Goal: Task Accomplishment & Management: Manage account settings

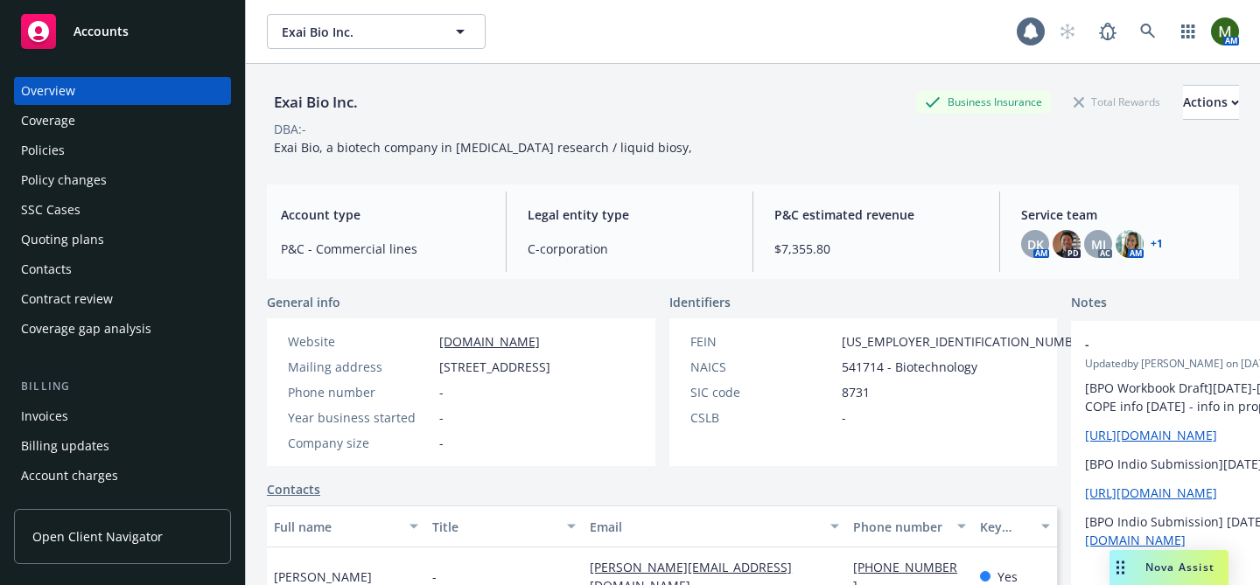
drag, startPoint x: 0, startPoint y: 0, endPoint x: 56, endPoint y: 149, distance: 158.9
click at [56, 149] on div "Policies" at bounding box center [43, 150] width 44 height 28
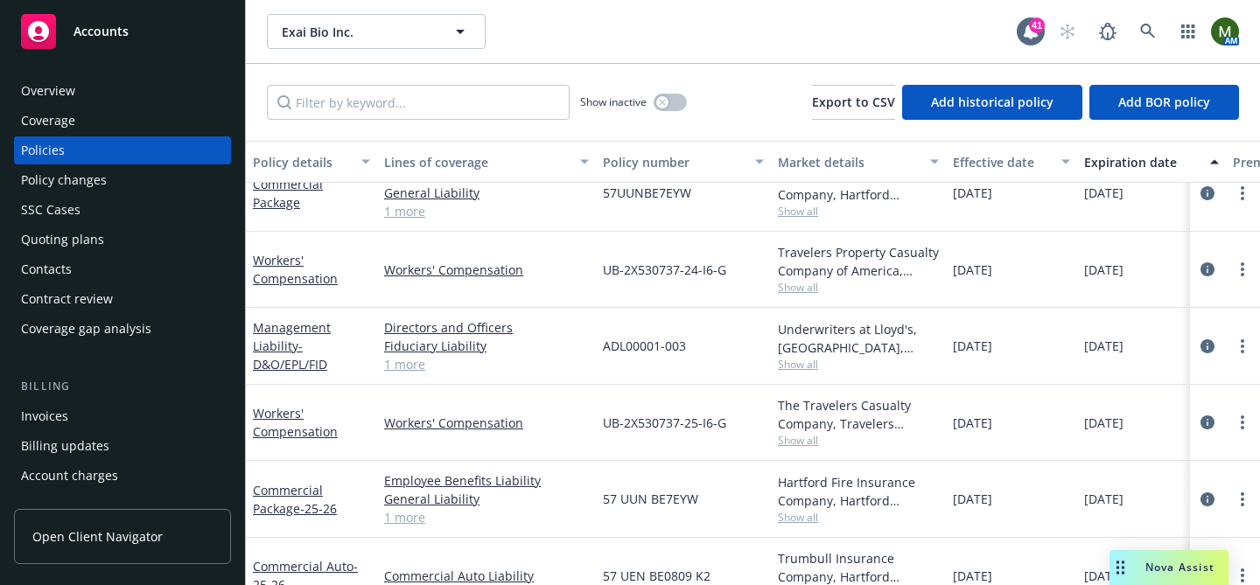
scroll to position [238, 0]
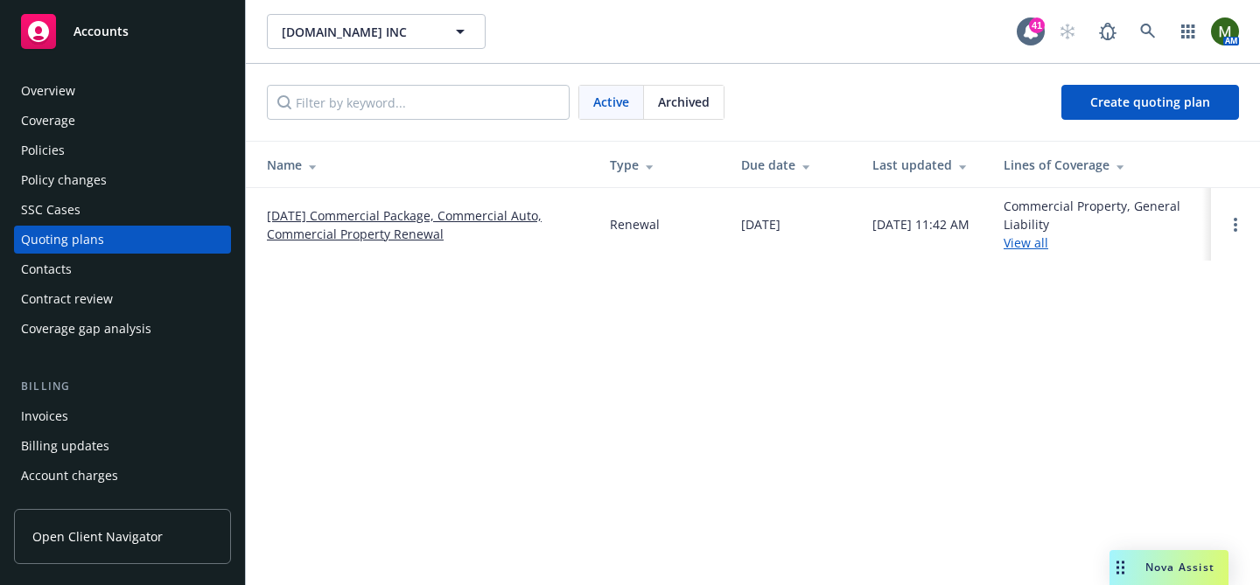
click at [358, 225] on link "[DATE] Commercial Package, Commercial Auto, Commercial Property Renewal" at bounding box center [424, 224] width 315 height 37
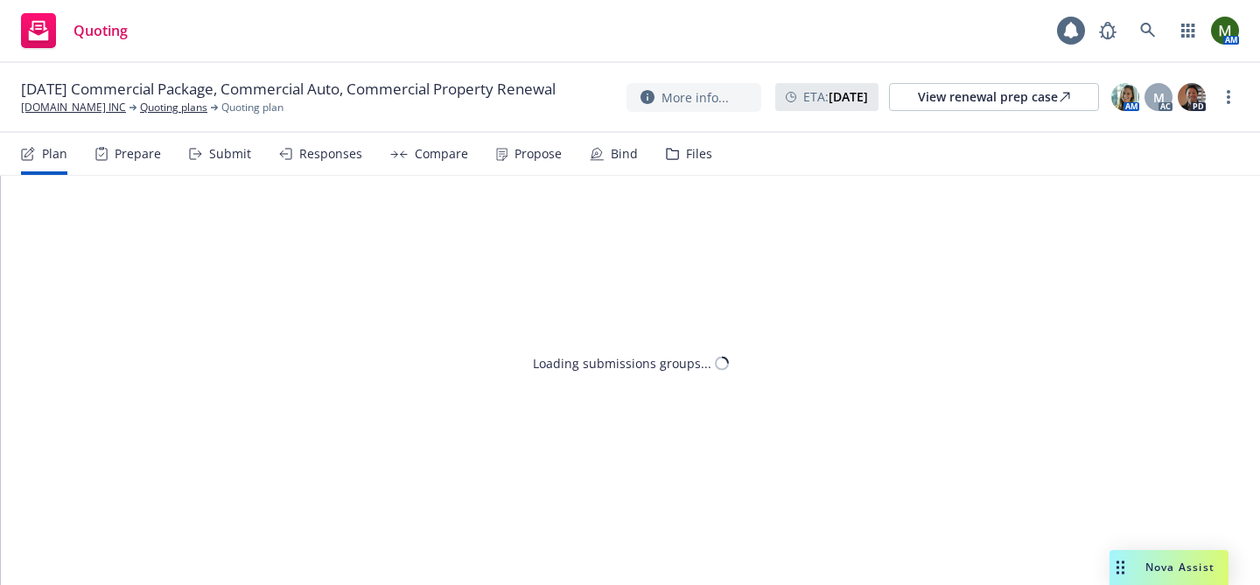
click at [666, 154] on icon at bounding box center [672, 154] width 13 height 12
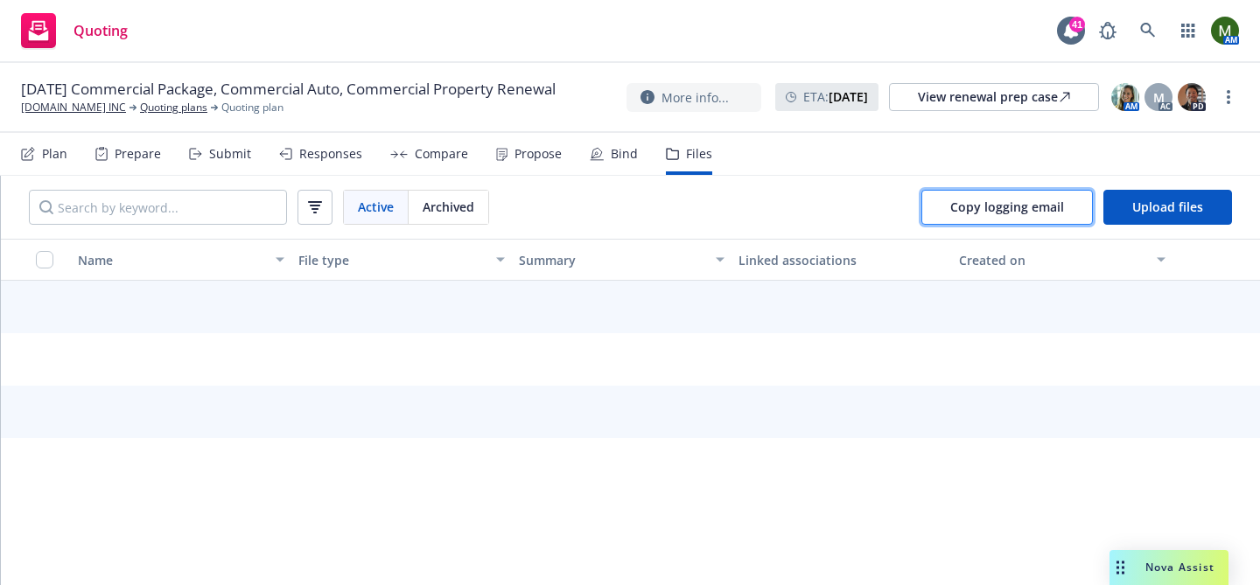
click at [1004, 200] on span "Copy logging email" at bounding box center [1007, 207] width 114 height 17
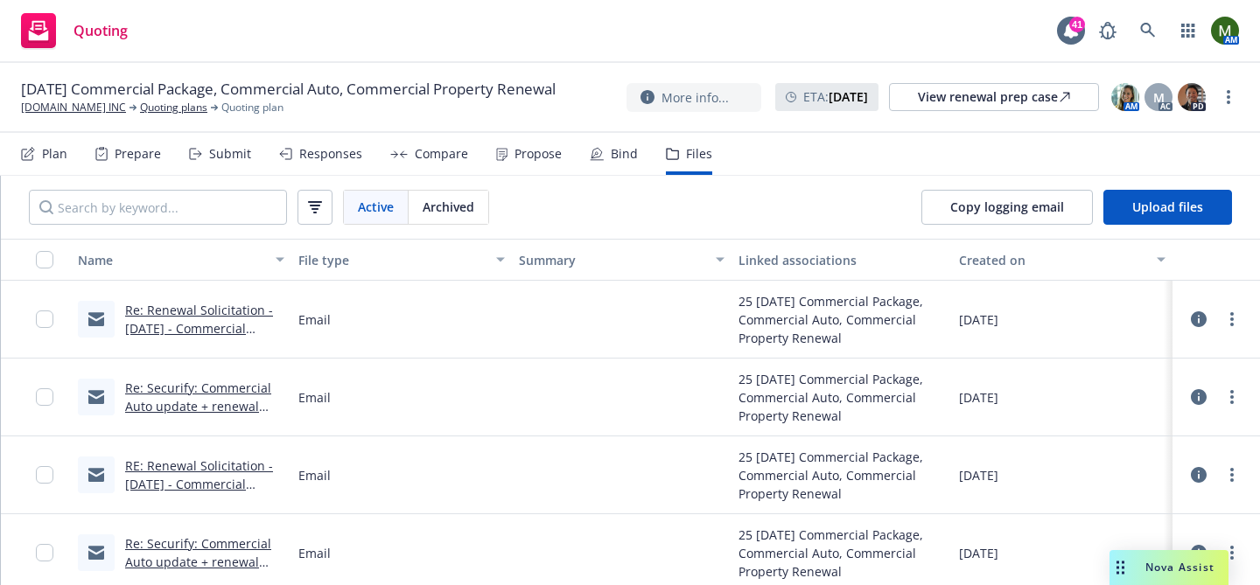
click at [520, 138] on div "Propose" at bounding box center [529, 154] width 66 height 42
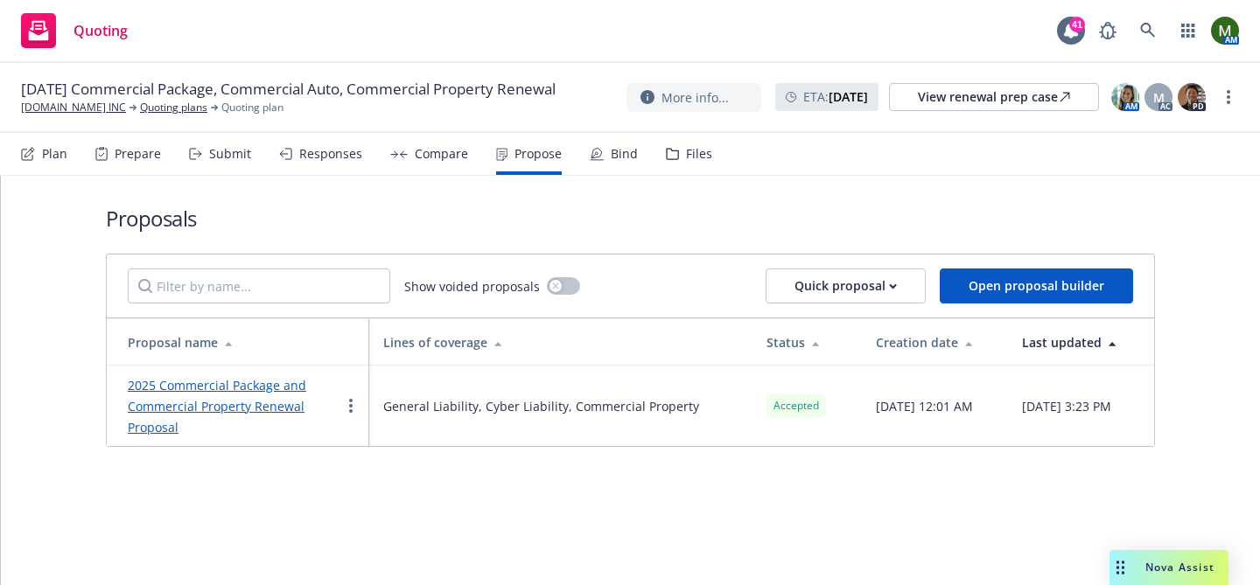
click at [612, 147] on div "Bind" at bounding box center [624, 154] width 27 height 14
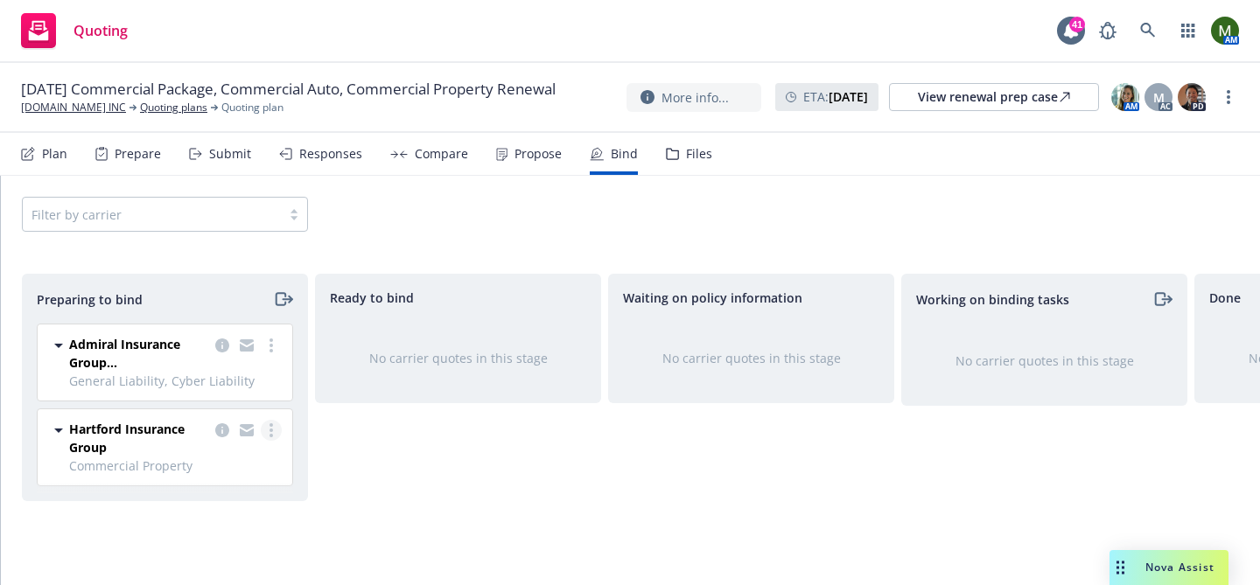
click at [277, 434] on link "more" at bounding box center [271, 430] width 21 height 21
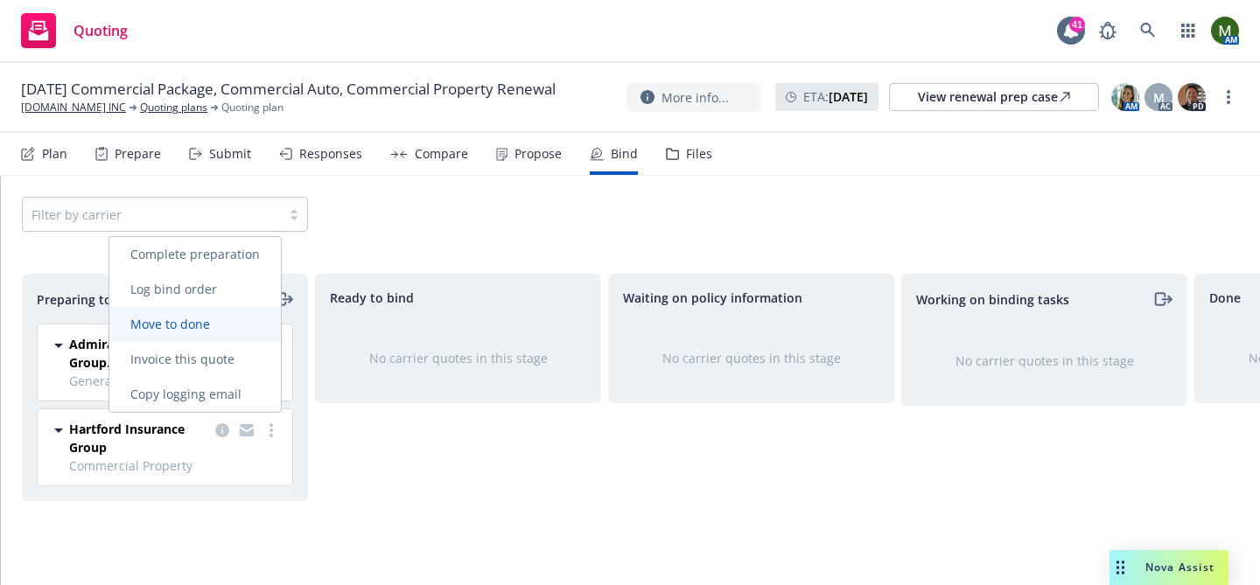
click at [221, 325] on span "Move to done" at bounding box center [170, 324] width 122 height 17
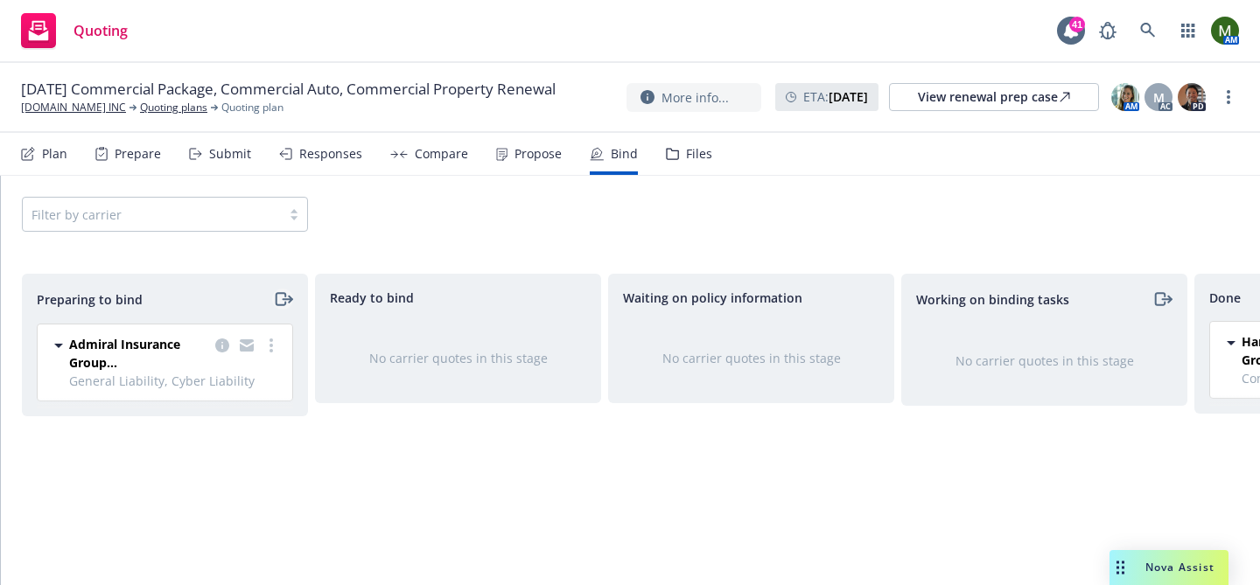
click at [274, 304] on icon "moveRight" at bounding box center [283, 299] width 20 height 21
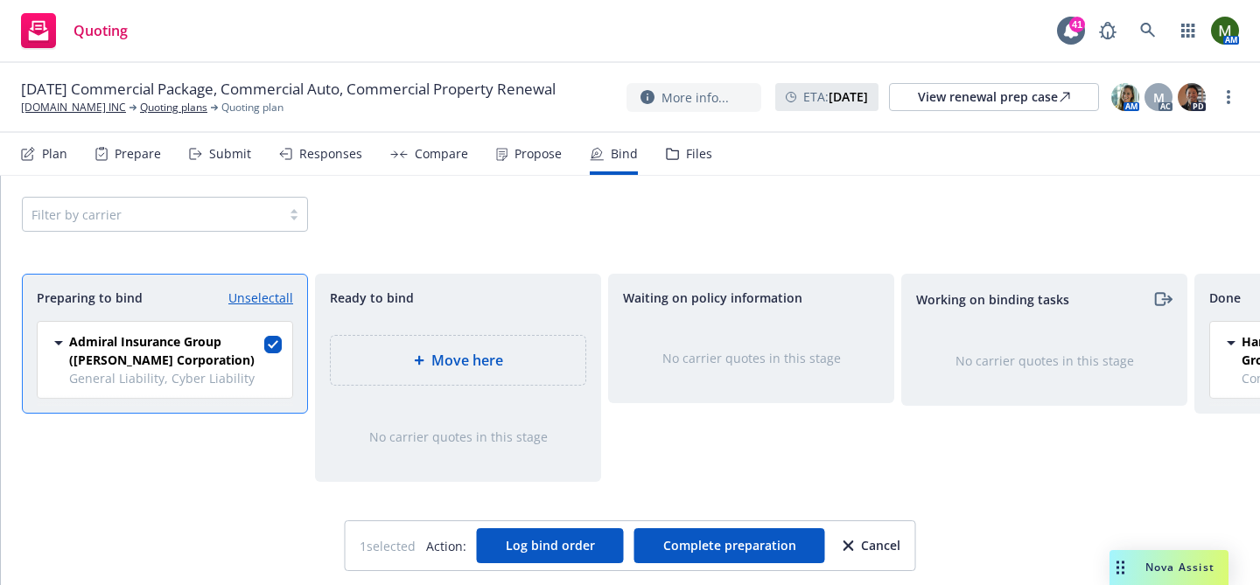
click at [528, 365] on div "Move here" at bounding box center [458, 360] width 227 height 21
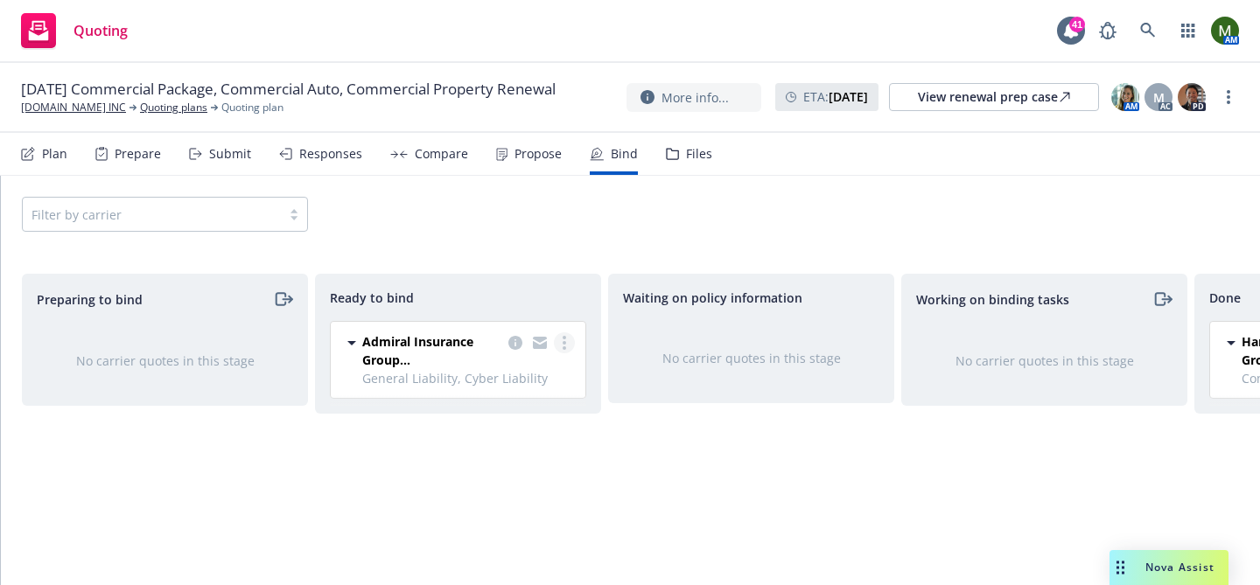
click at [565, 339] on link "more" at bounding box center [564, 342] width 21 height 21
click at [496, 386] on span "Log bind order" at bounding box center [480, 378] width 129 height 17
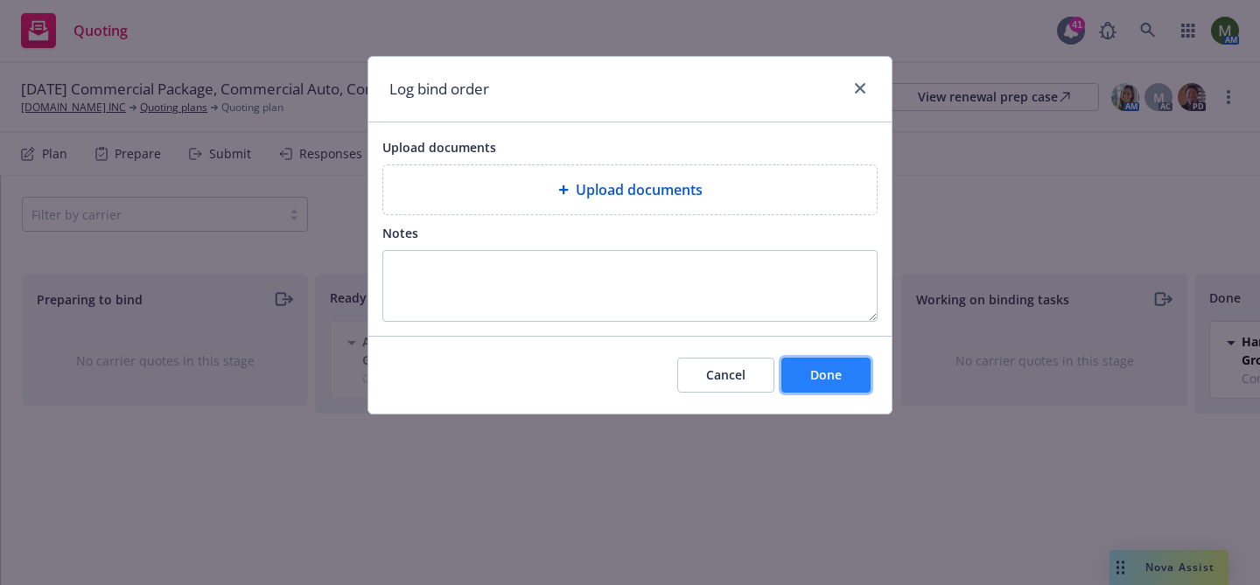
click at [830, 373] on span "Done" at bounding box center [825, 375] width 31 height 17
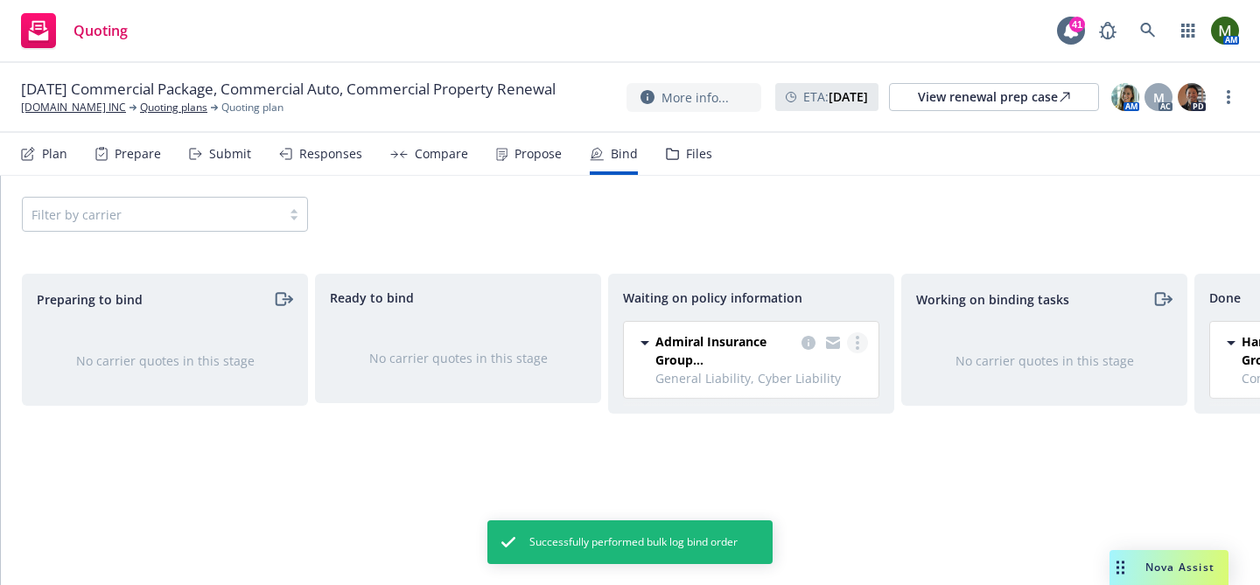
click at [859, 342] on link "more" at bounding box center [857, 342] width 21 height 21
click at [780, 380] on span "Create policies" at bounding box center [773, 378] width 129 height 17
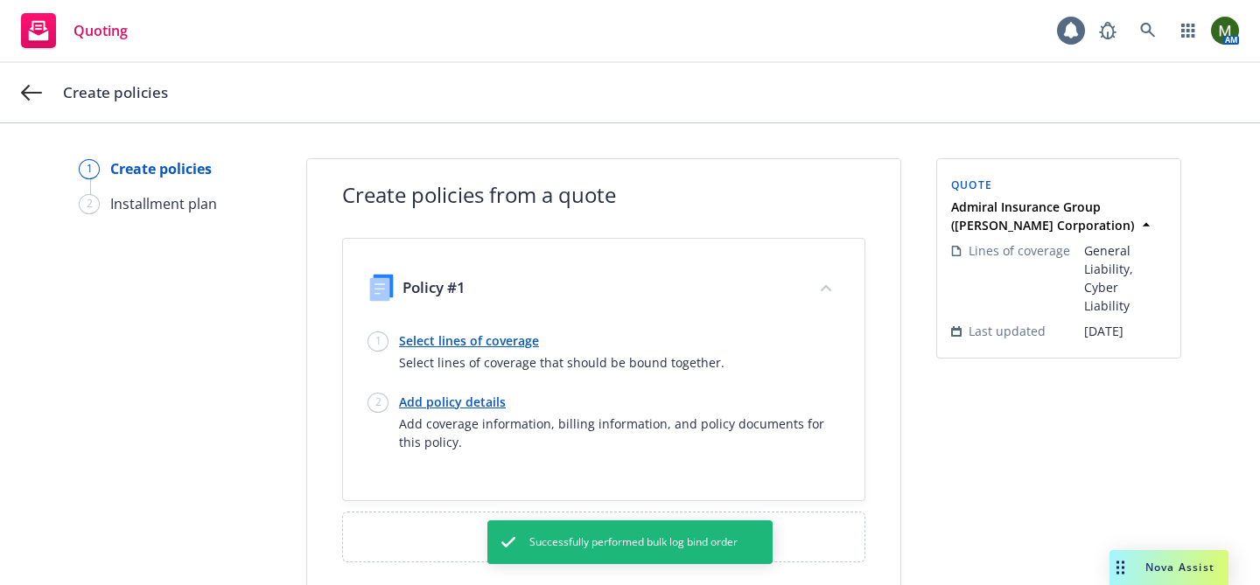
click at [491, 344] on link "Select lines of coverage" at bounding box center [561, 341] width 325 height 18
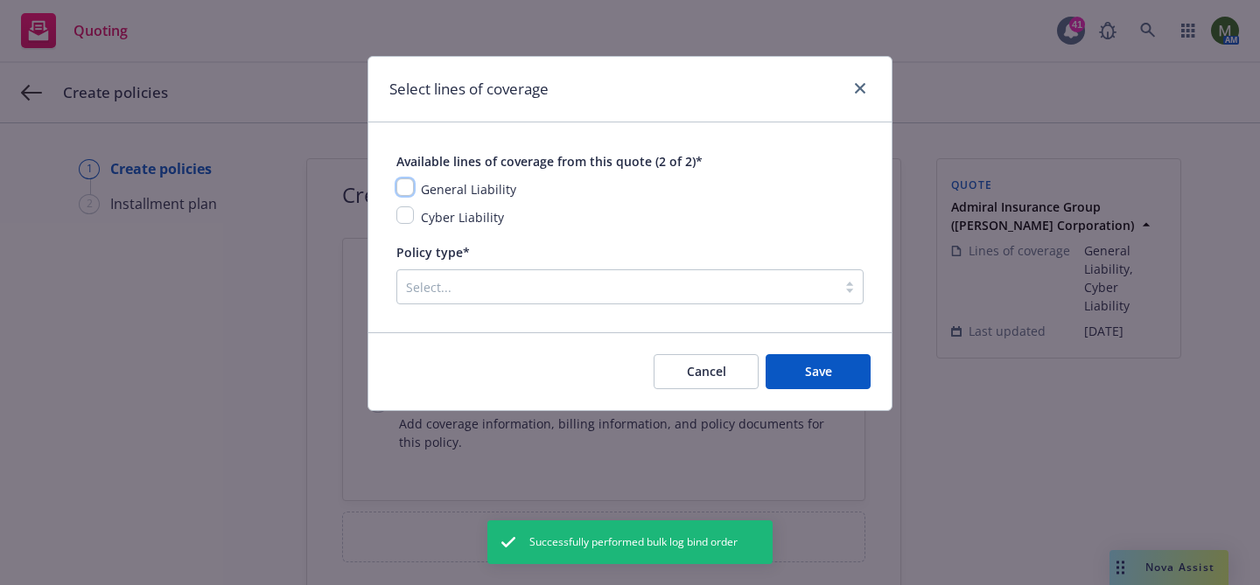
click at [402, 178] on input "checkbox" at bounding box center [404, 186] width 17 height 17
checkbox input "true"
click at [405, 217] on input "checkbox" at bounding box center [404, 214] width 17 height 17
checkbox input "true"
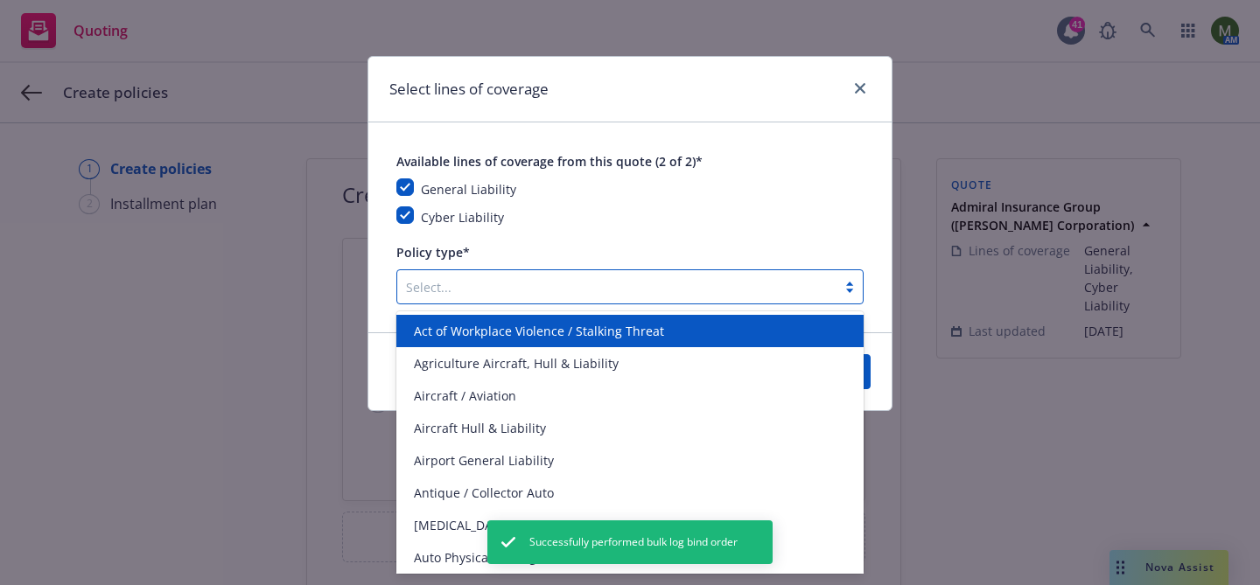
click at [535, 294] on div at bounding box center [617, 286] width 422 height 21
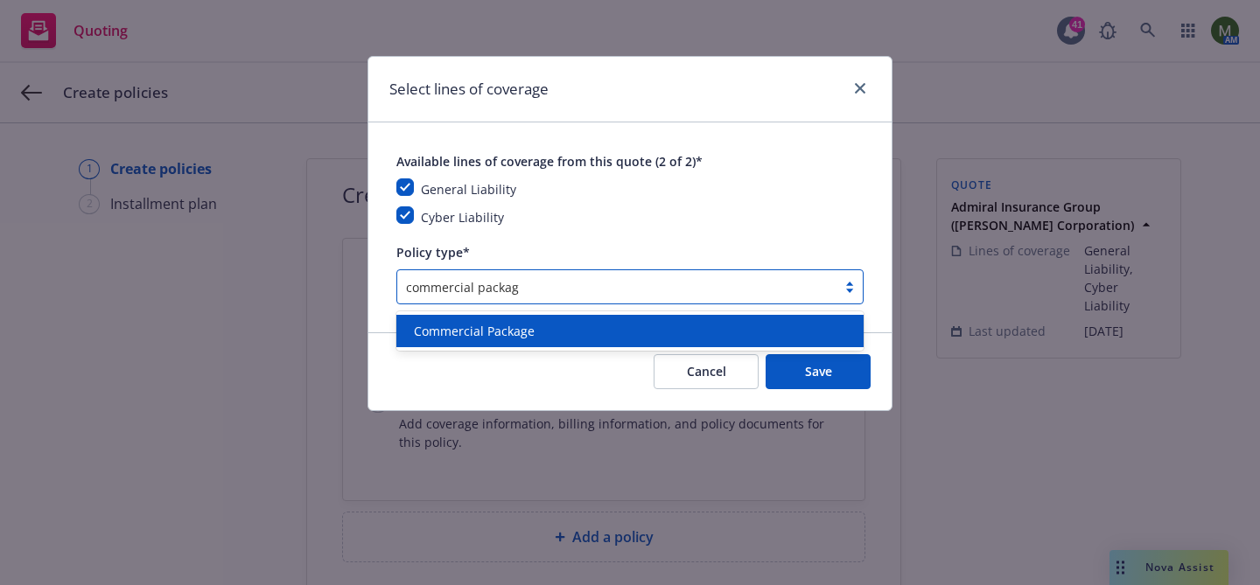
type input "commercial package"
click at [498, 321] on div "Commercial Package" at bounding box center [629, 331] width 467 height 32
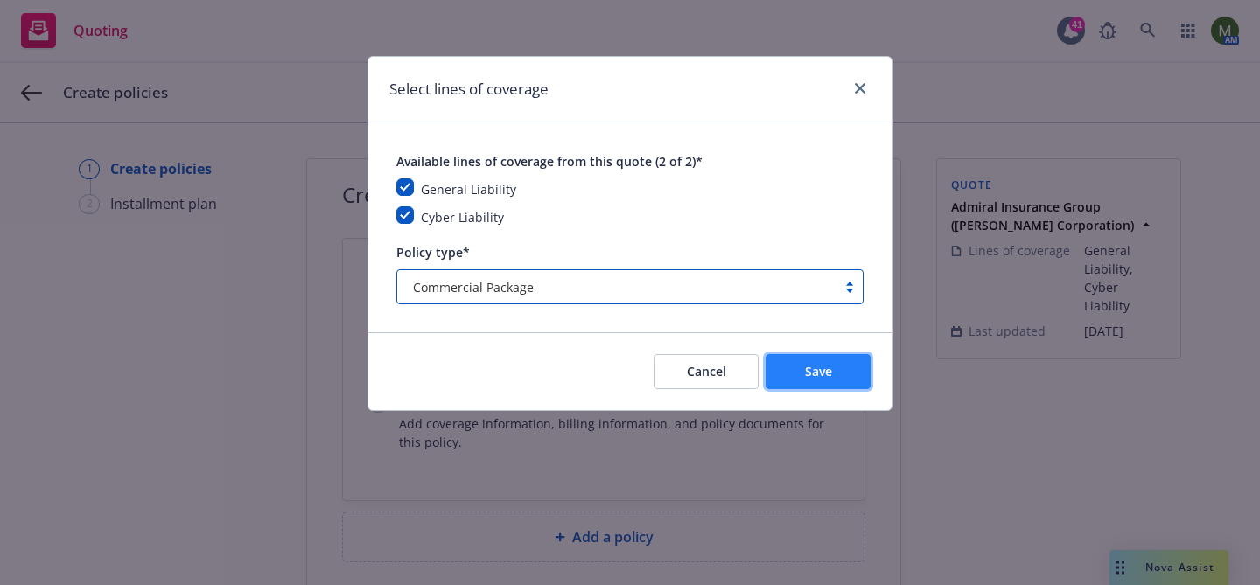
click at [805, 376] on span "Save" at bounding box center [818, 371] width 27 height 17
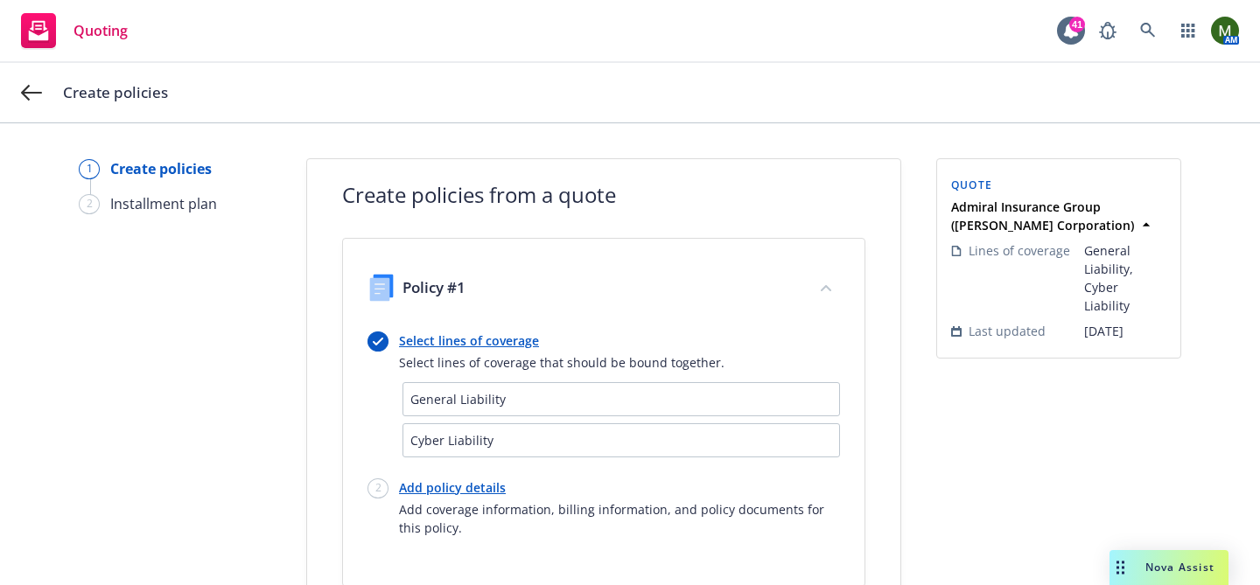
click at [457, 484] on link "Add policy details" at bounding box center [619, 488] width 441 height 18
select select "12"
select select "CA"
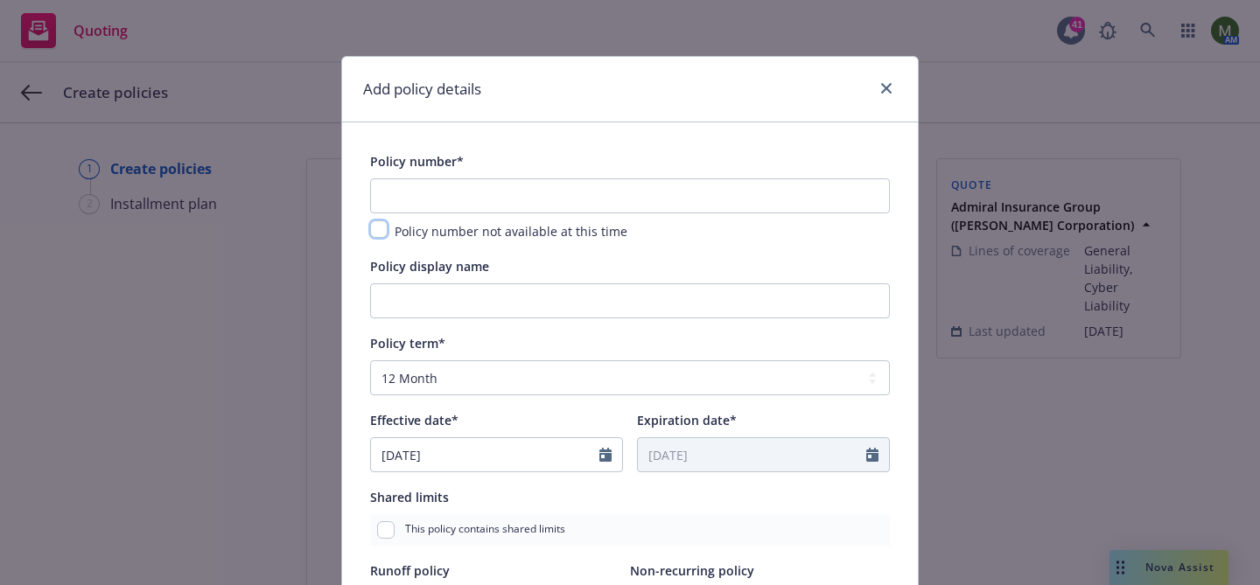
click at [381, 225] on input "checkbox" at bounding box center [378, 228] width 17 height 17
checkbox input "true"
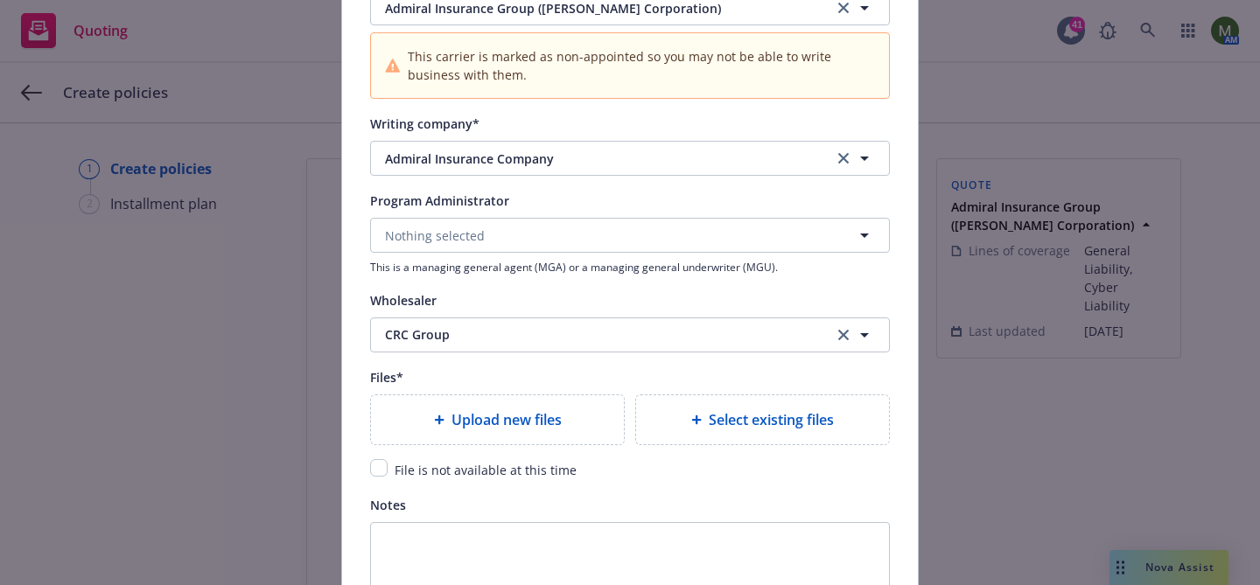
scroll to position [2086, 0]
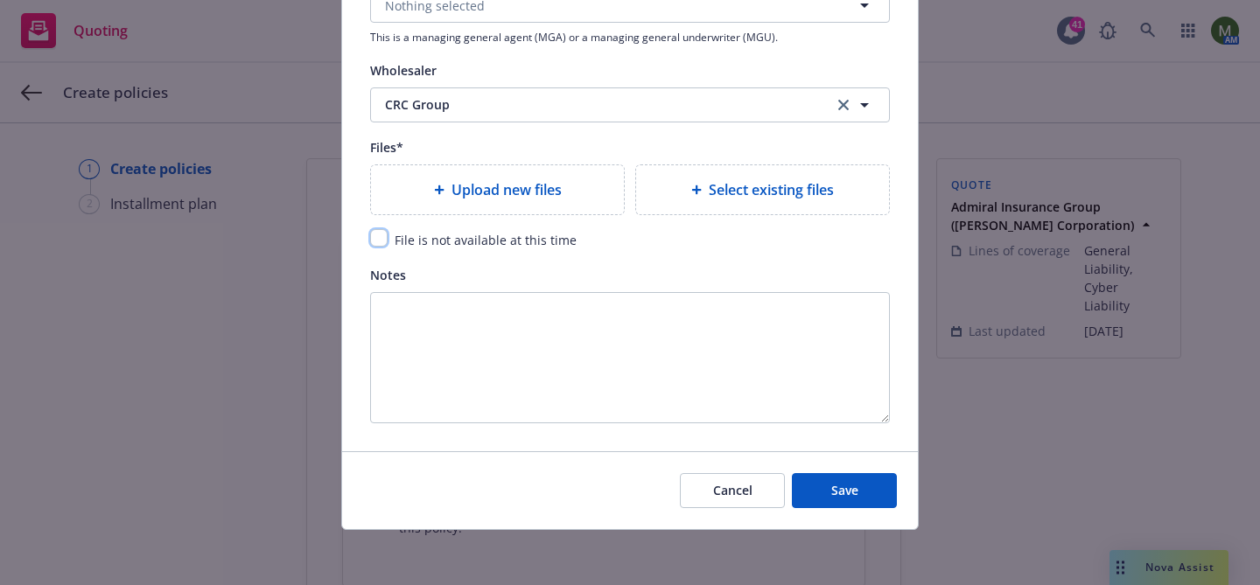
click at [379, 234] on input "checkbox" at bounding box center [378, 237] width 17 height 17
checkbox input "true"
click at [839, 482] on span "Save" at bounding box center [844, 490] width 27 height 17
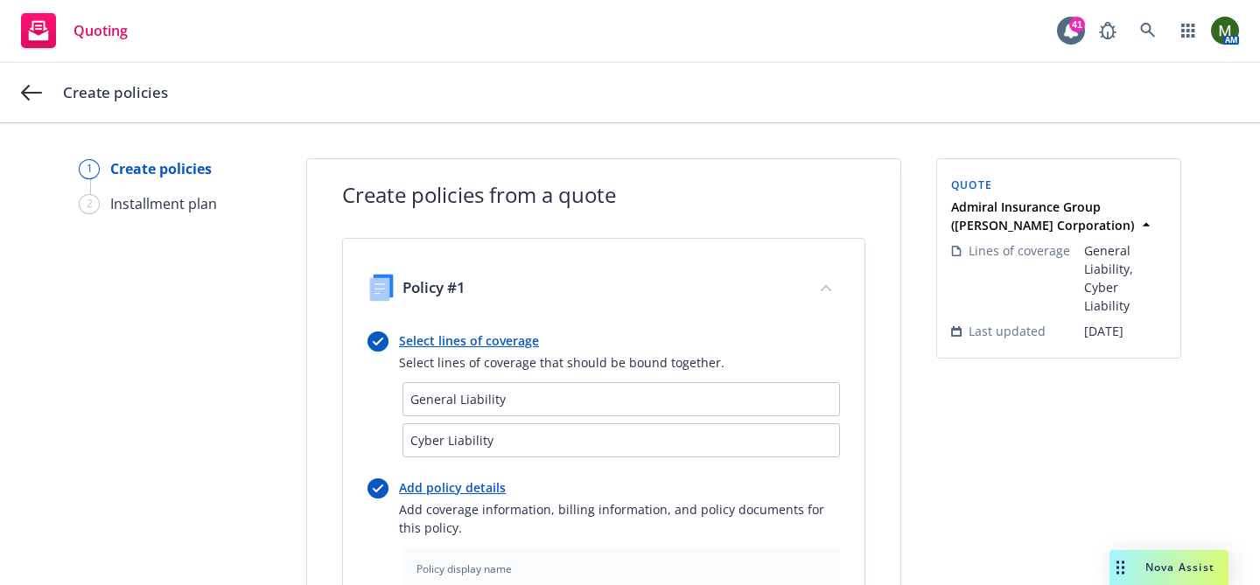
scroll to position [683, 0]
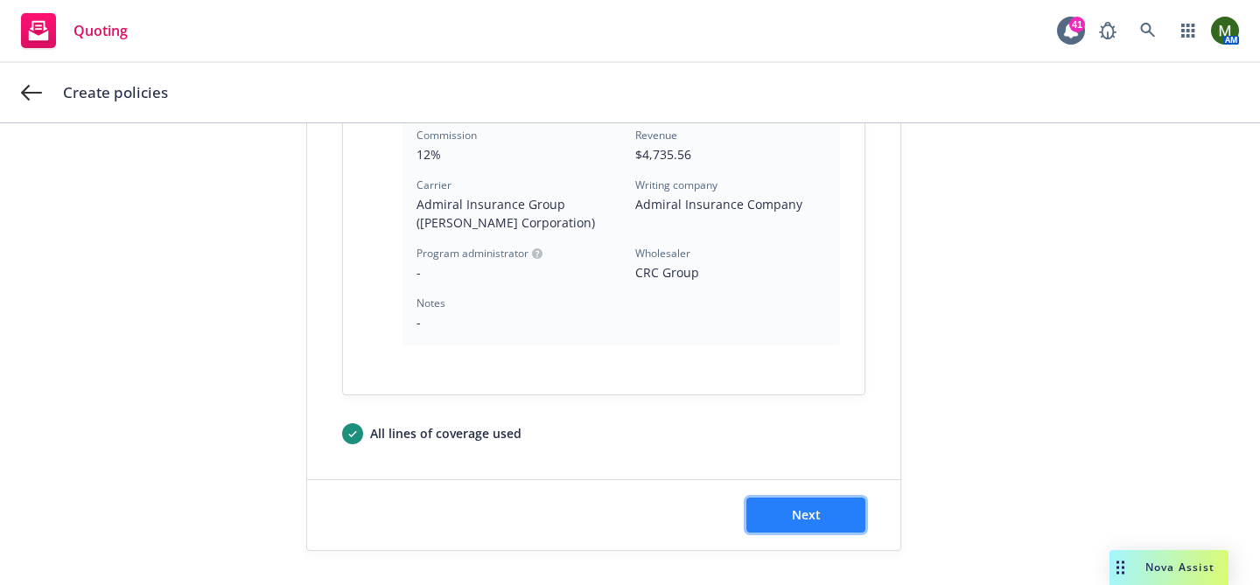
click at [832, 513] on button "Next" at bounding box center [805, 515] width 119 height 35
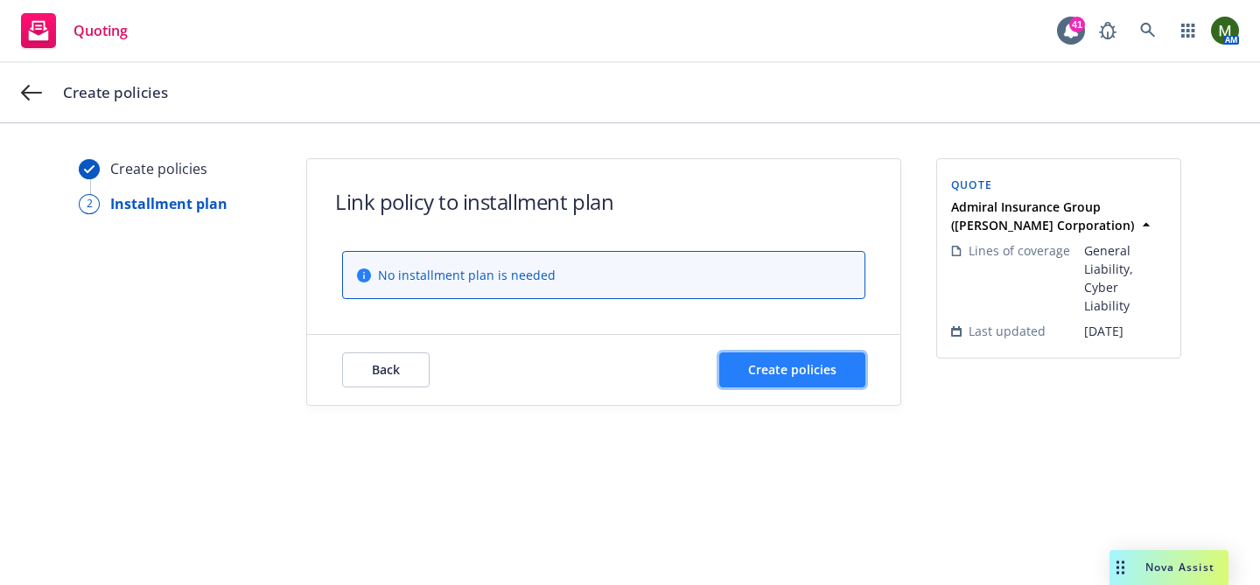
click at [803, 362] on span "Create policies" at bounding box center [792, 369] width 88 height 17
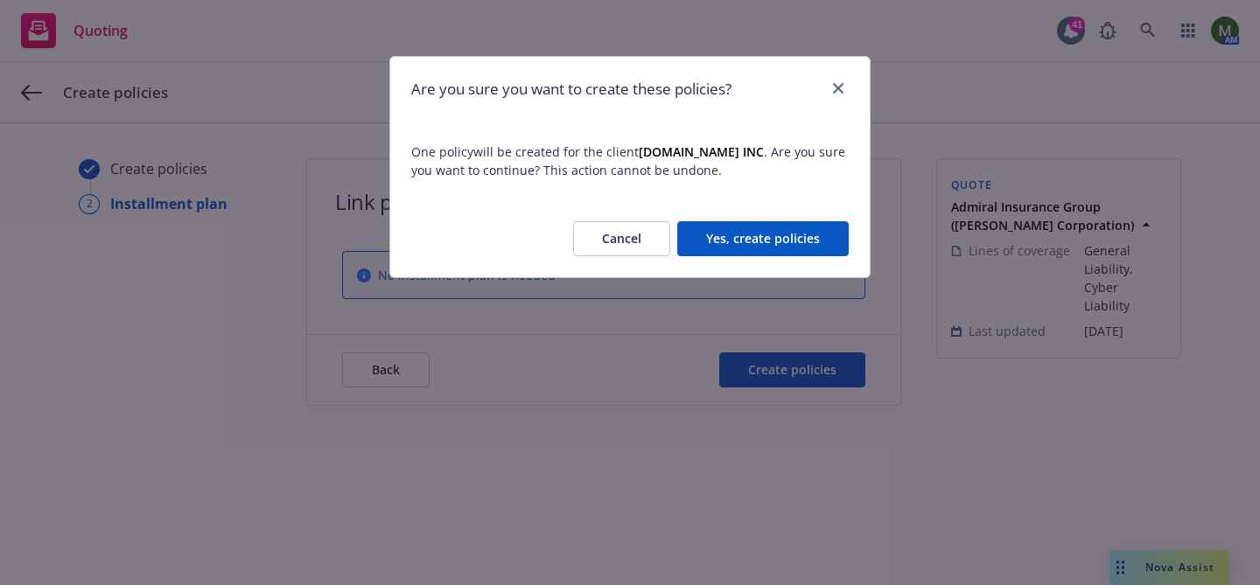
click at [783, 241] on button "Yes, create policies" at bounding box center [762, 238] width 171 height 35
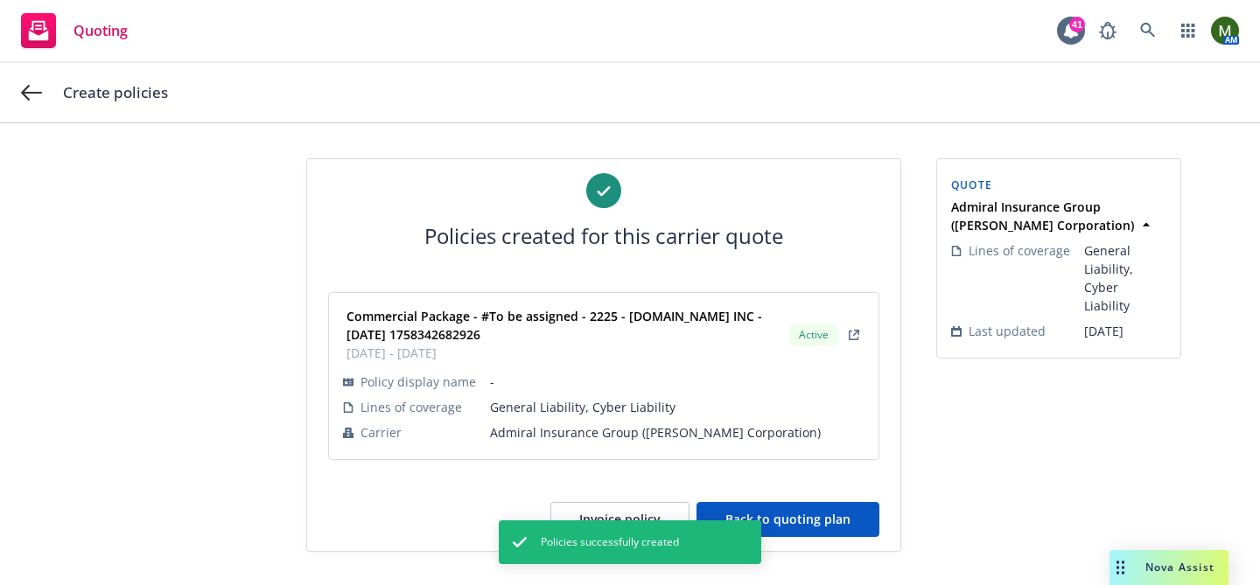
click at [856, 504] on button "Back to quoting plan" at bounding box center [787, 519] width 183 height 35
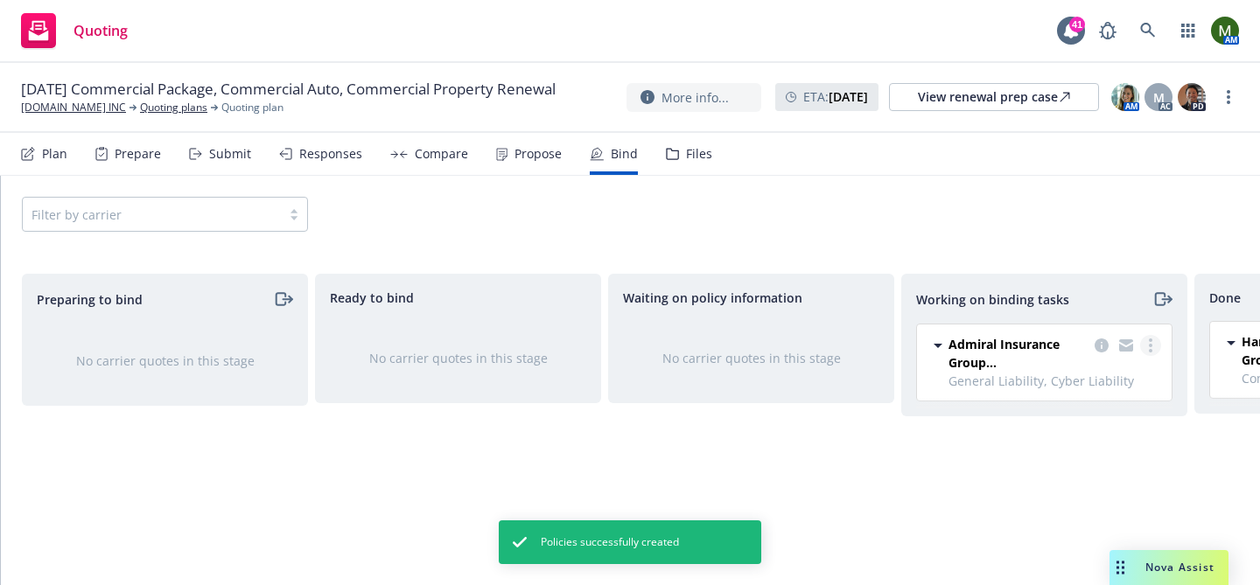
click at [1146, 345] on link "more" at bounding box center [1150, 345] width 21 height 21
click at [1064, 411] on span "Move to done" at bounding box center [1063, 416] width 122 height 17
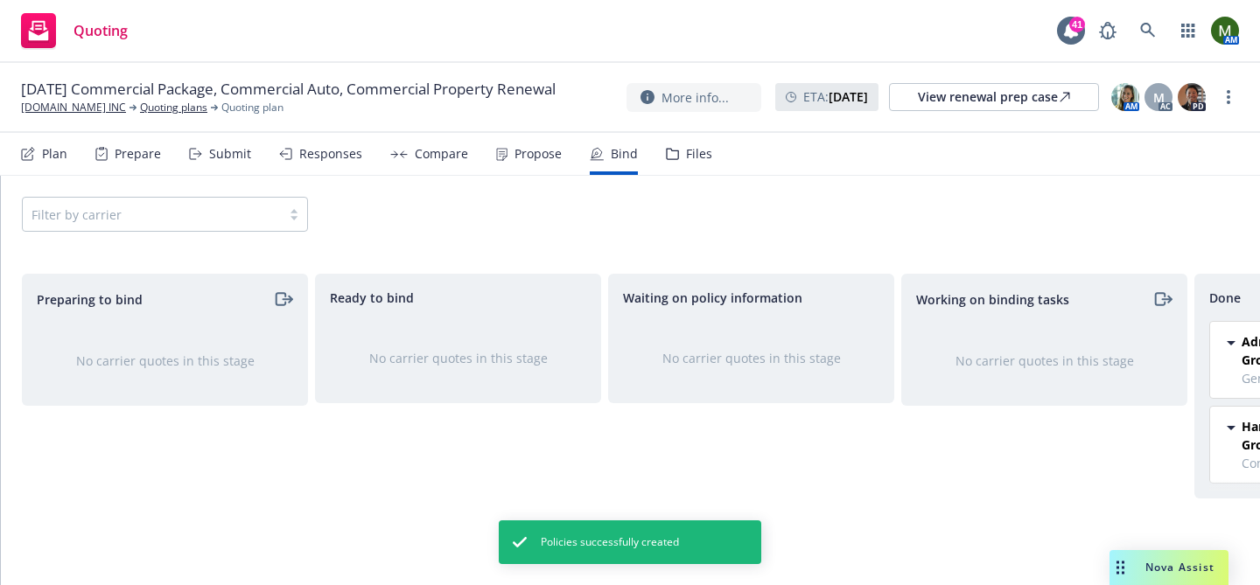
click at [219, 157] on div "Submit" at bounding box center [230, 154] width 42 height 14
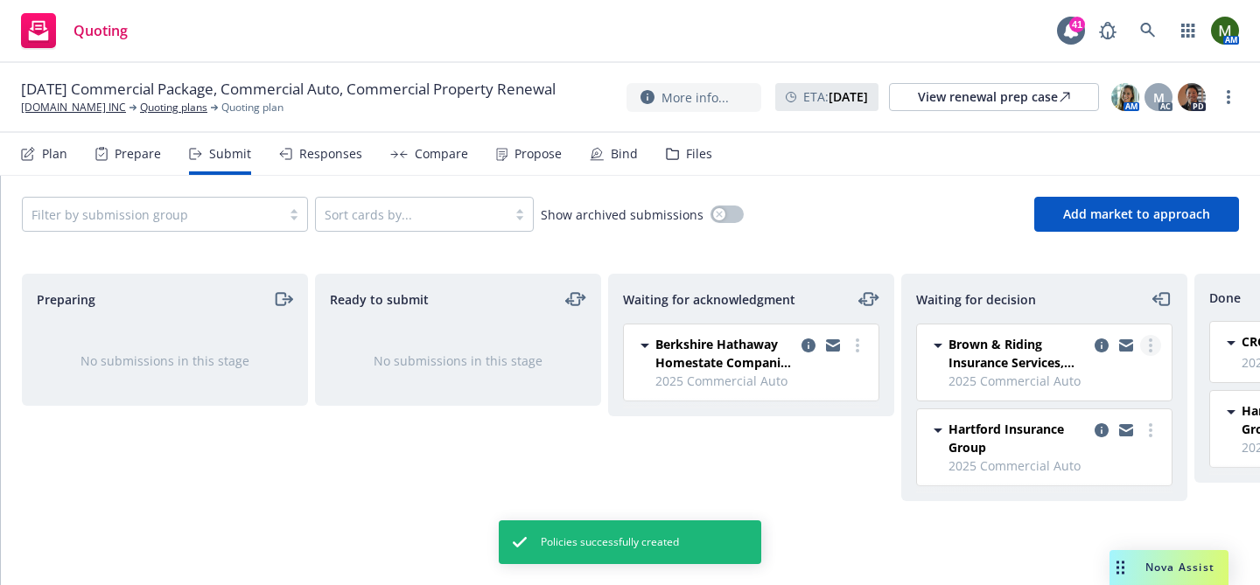
click at [1155, 346] on link "more" at bounding box center [1150, 345] width 21 height 21
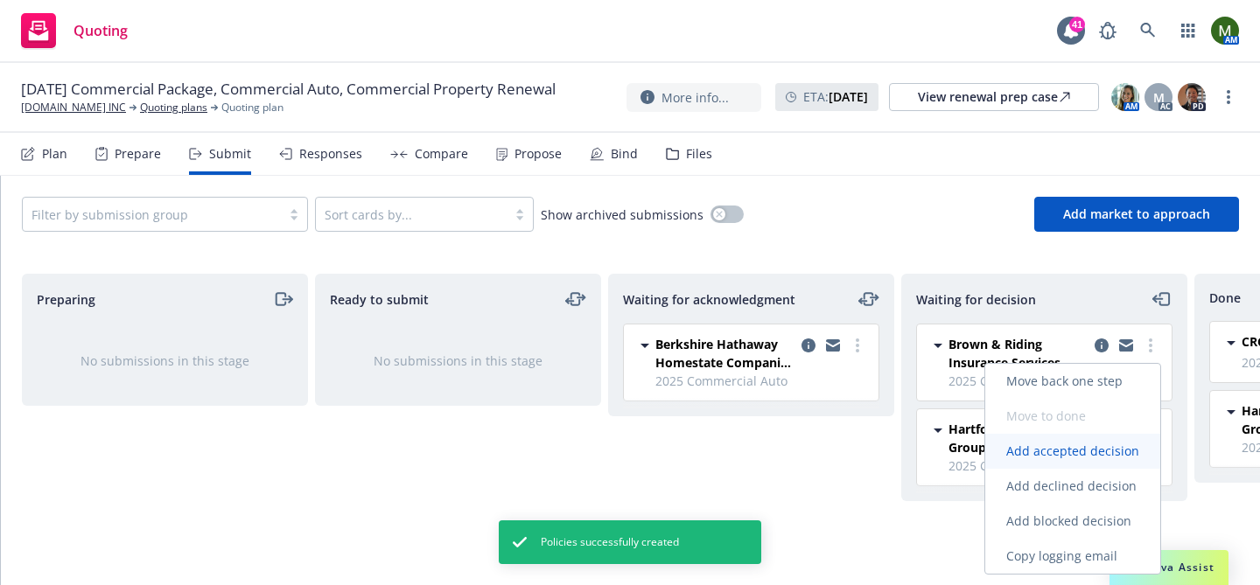
click at [1103, 448] on span "Add accepted decision" at bounding box center [1072, 451] width 175 height 17
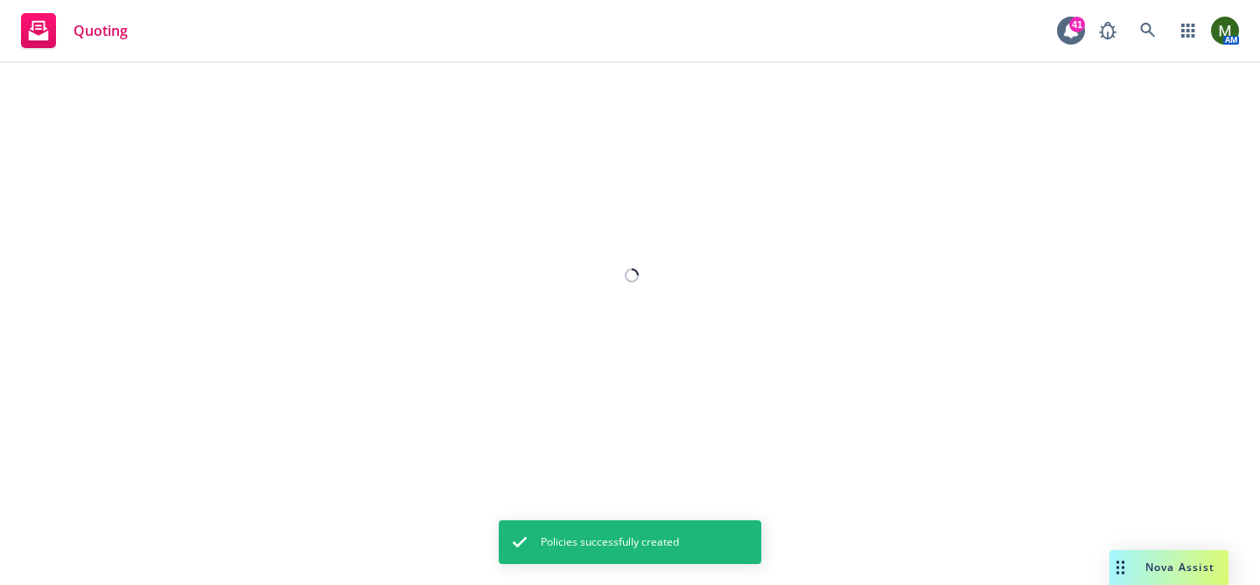
select select "12"
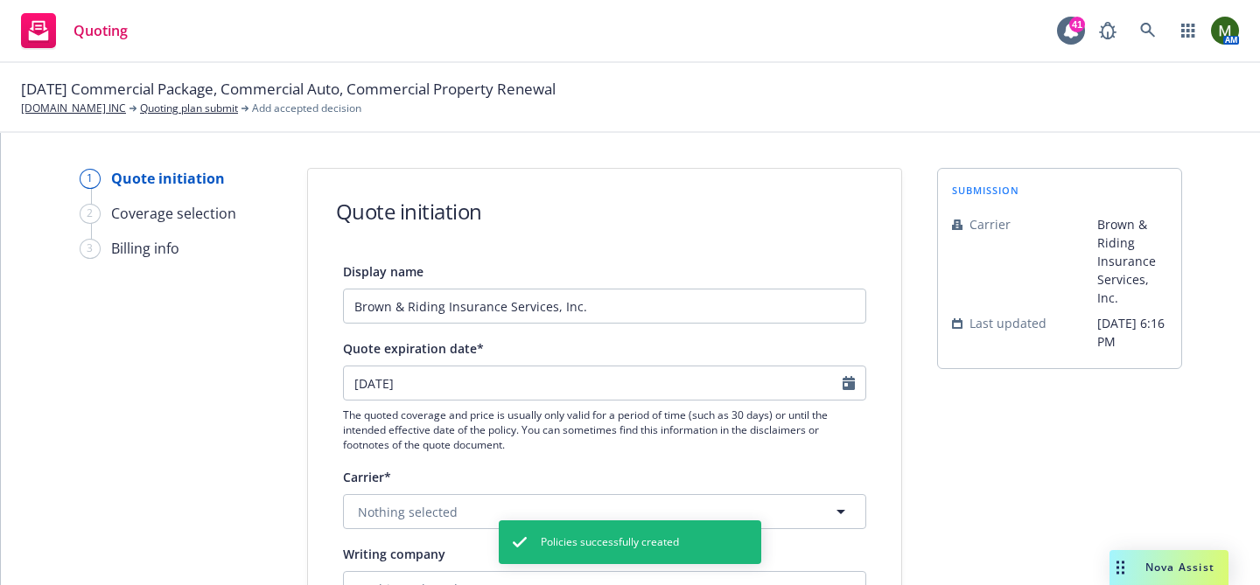
click at [652, 405] on div "[DATE] The quoted coverage and price is usually only valid for a period of time…" at bounding box center [604, 409] width 523 height 87
select select "10"
click at [648, 379] on input "[DATE]" at bounding box center [593, 383] width 499 height 33
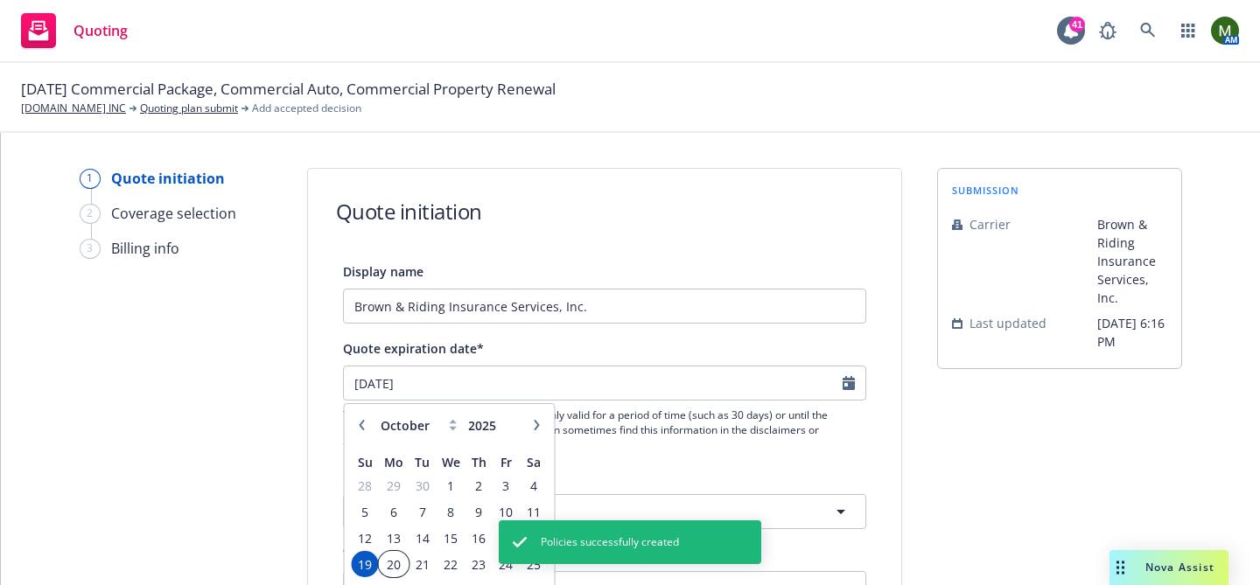
click at [402, 563] on span "20" at bounding box center [394, 565] width 26 height 22
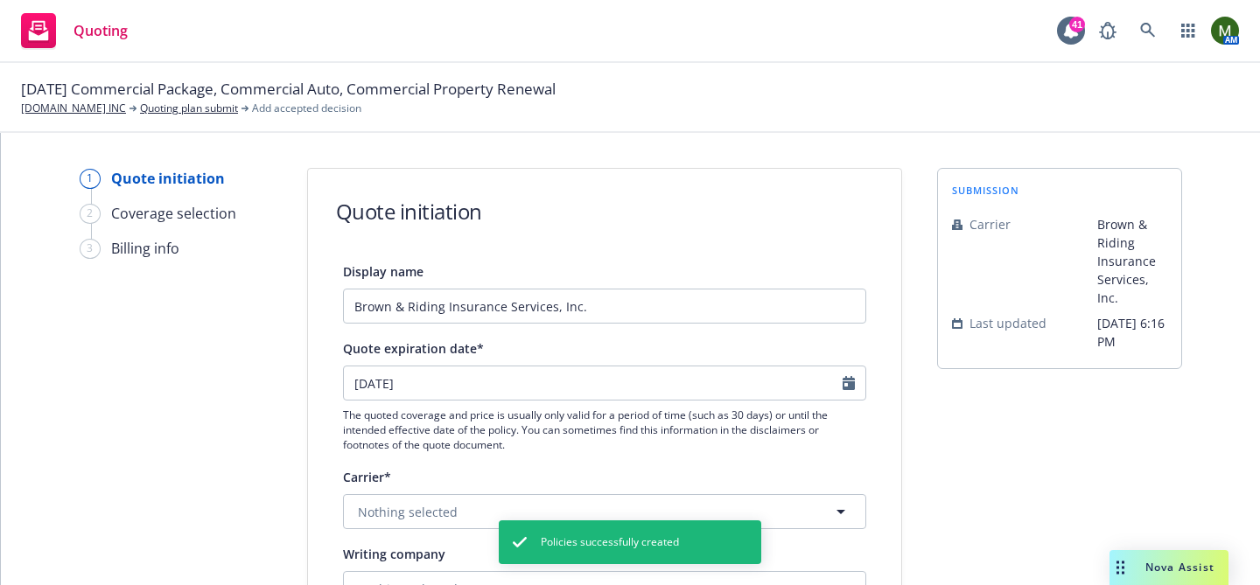
type input "[DATE]"
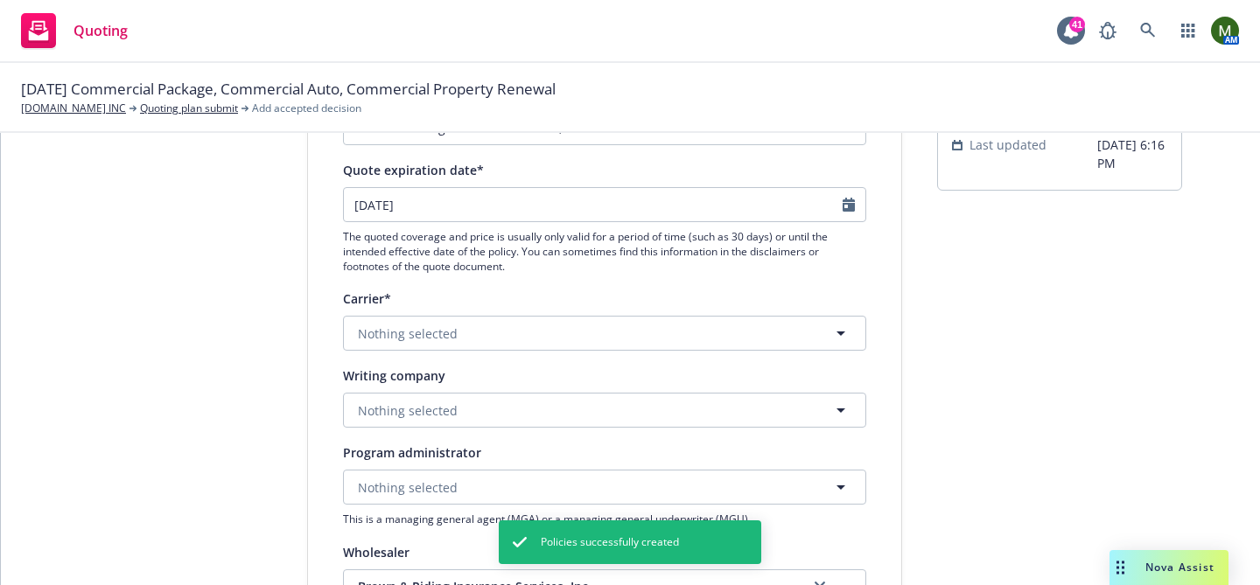
scroll to position [179, 0]
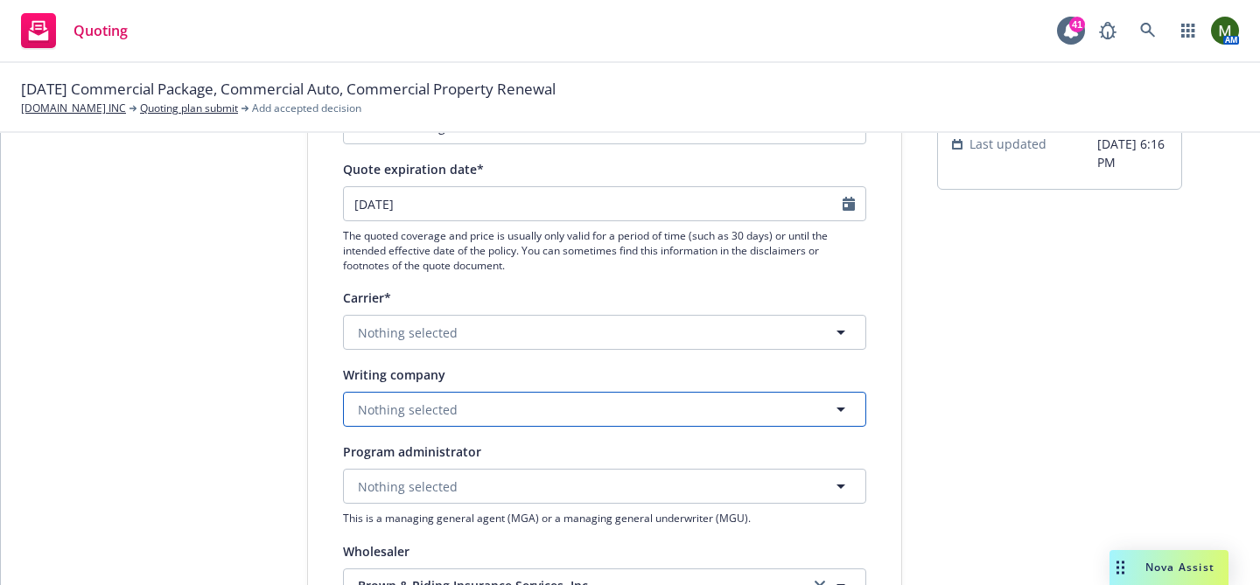
click at [520, 423] on button "Nothing selected" at bounding box center [604, 409] width 523 height 35
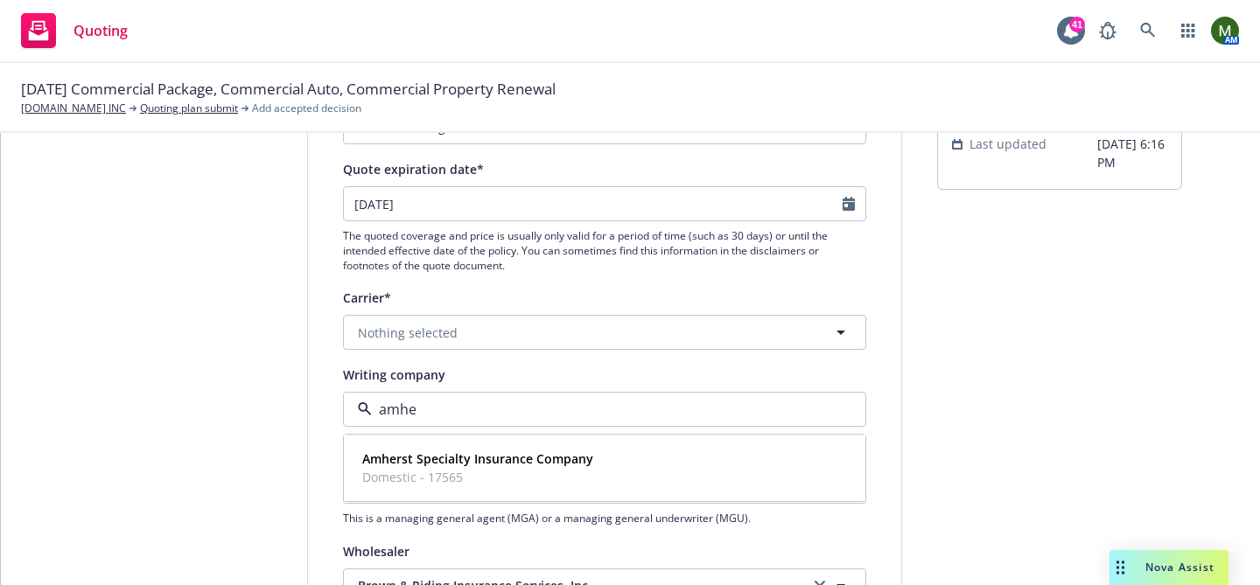
type input "amher"
click at [506, 493] on div "Amherst Specialty Insurance Company Domestic - 17565" at bounding box center [605, 468] width 520 height 65
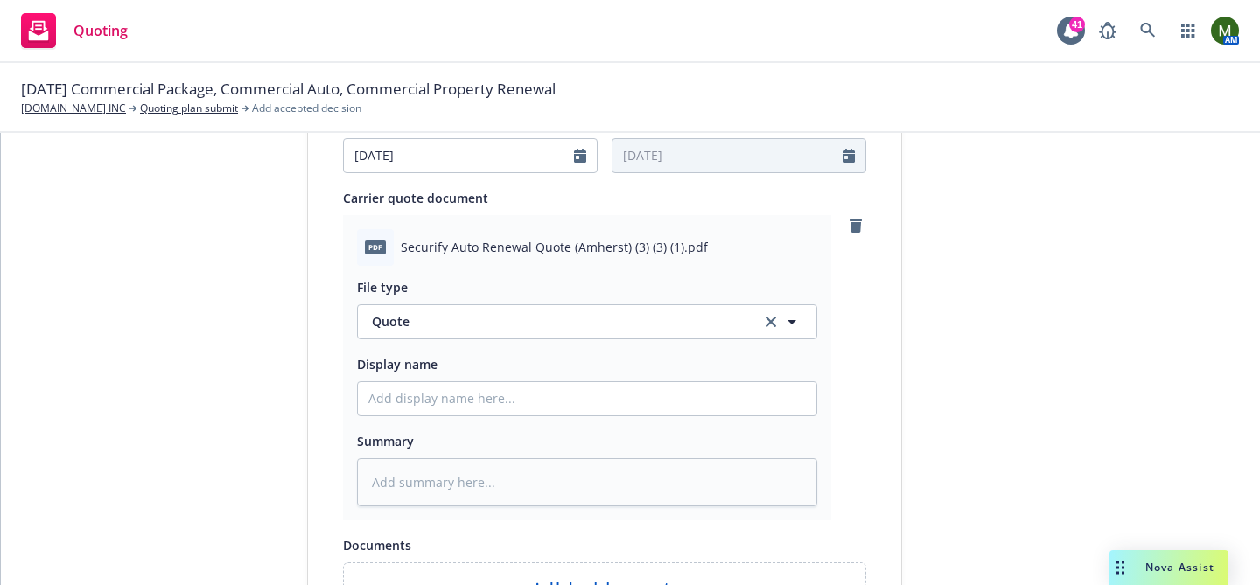
scroll to position [1118, 0]
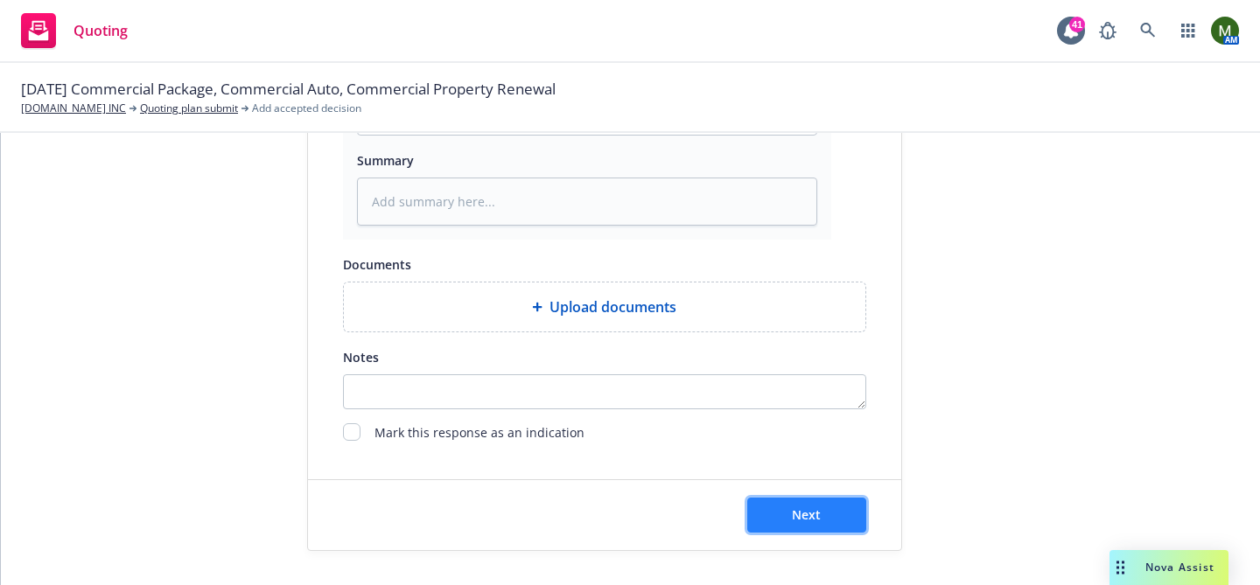
click at [785, 508] on button "Next" at bounding box center [806, 515] width 119 height 35
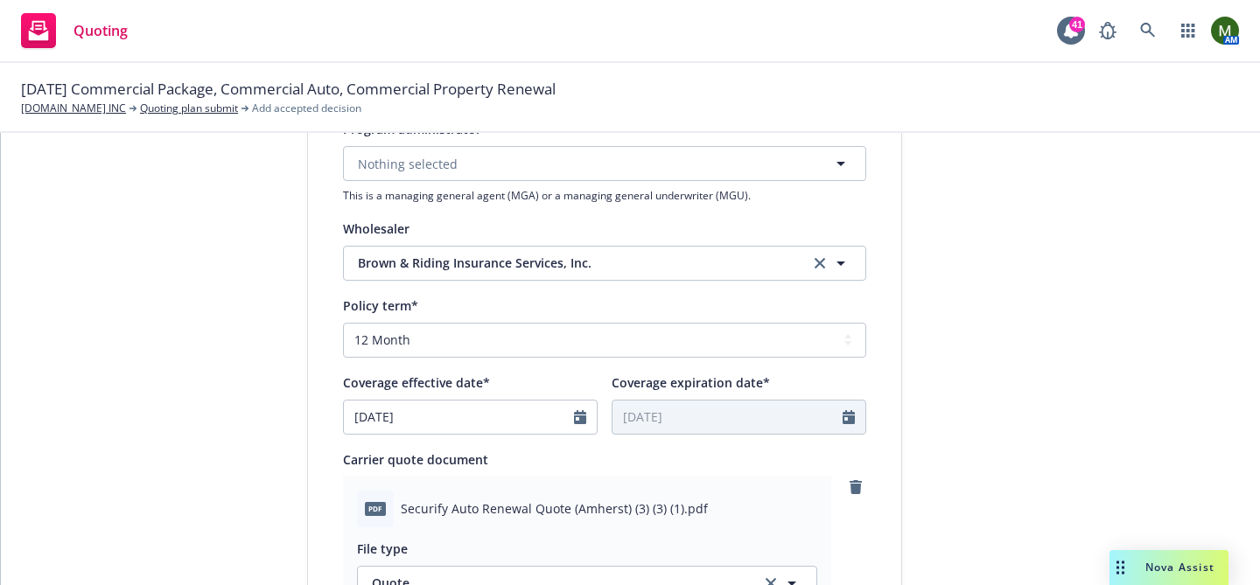
scroll to position [0, 0]
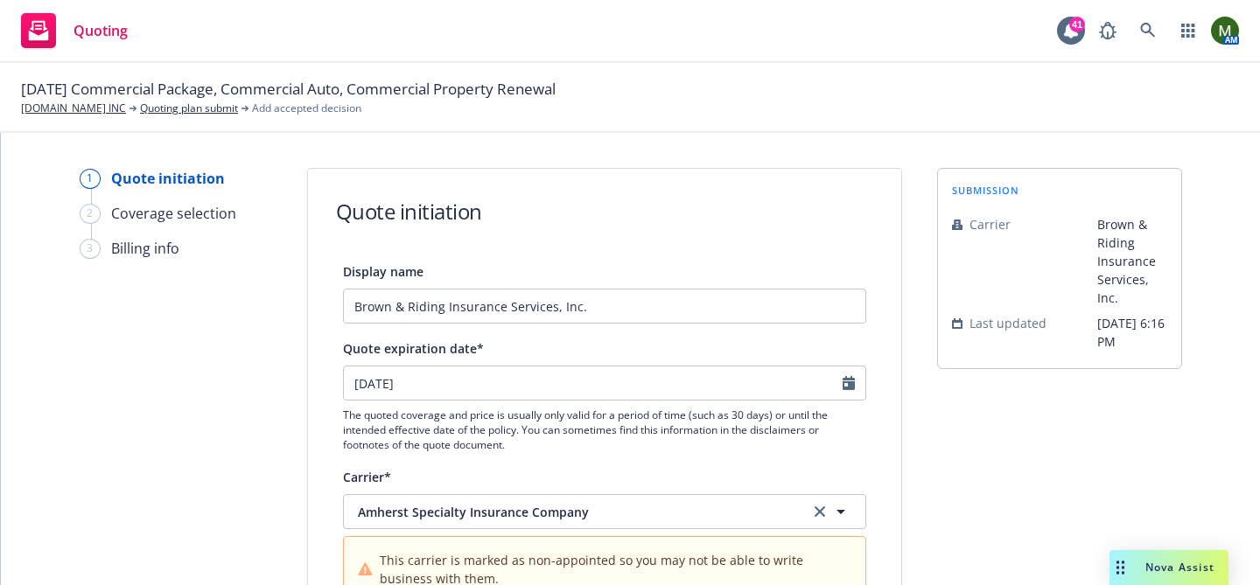
type textarea "x"
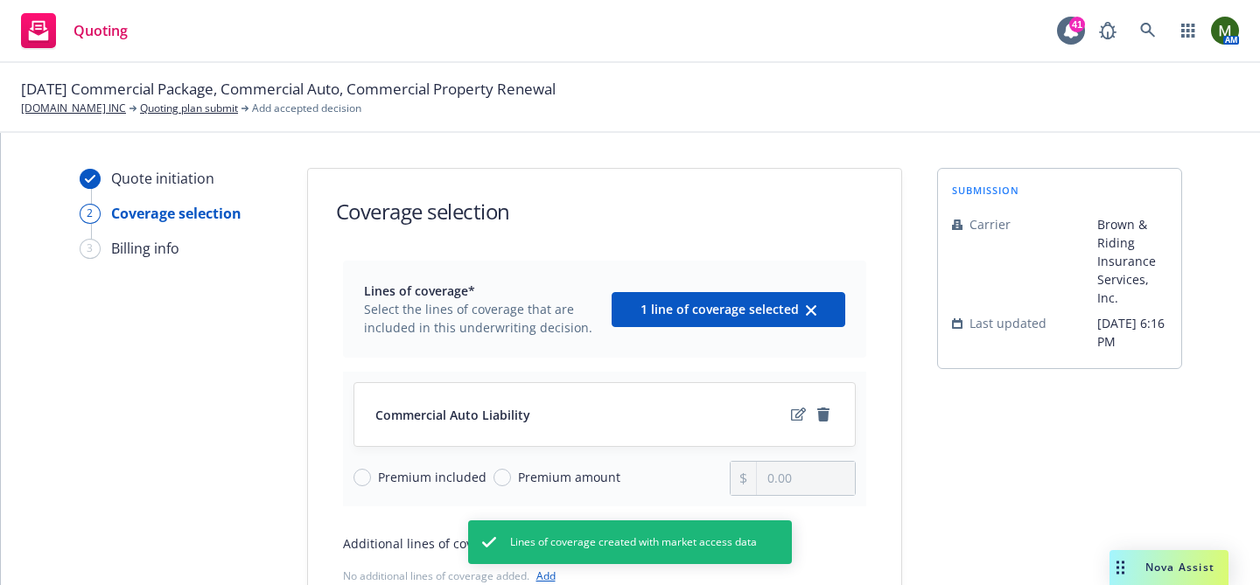
scroll to position [206, 0]
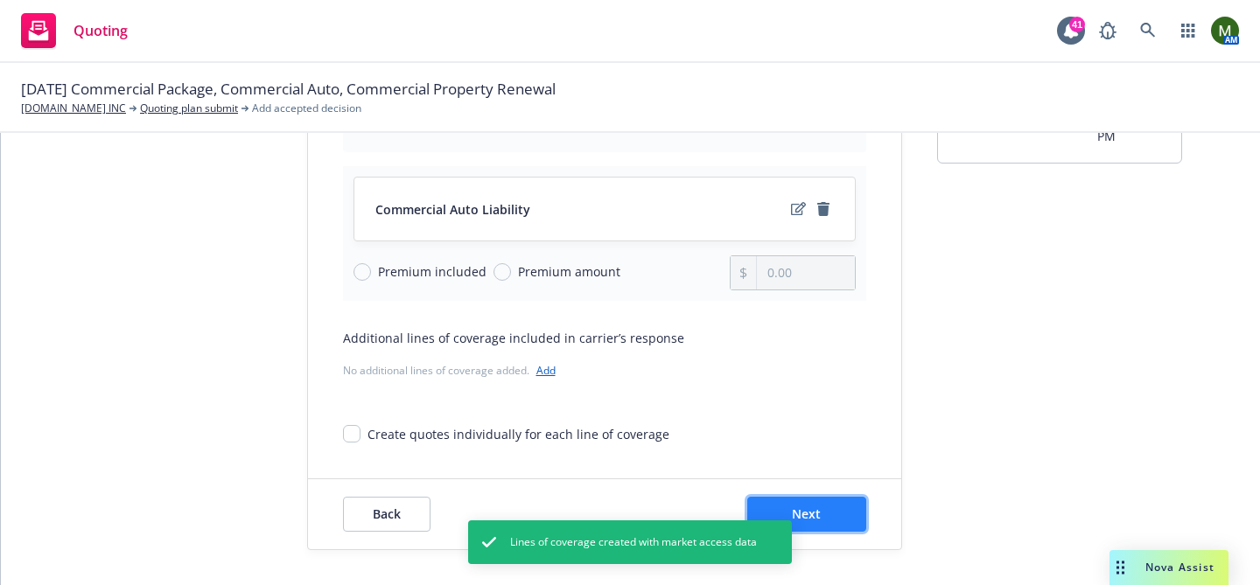
click at [824, 503] on button "Next" at bounding box center [806, 514] width 119 height 35
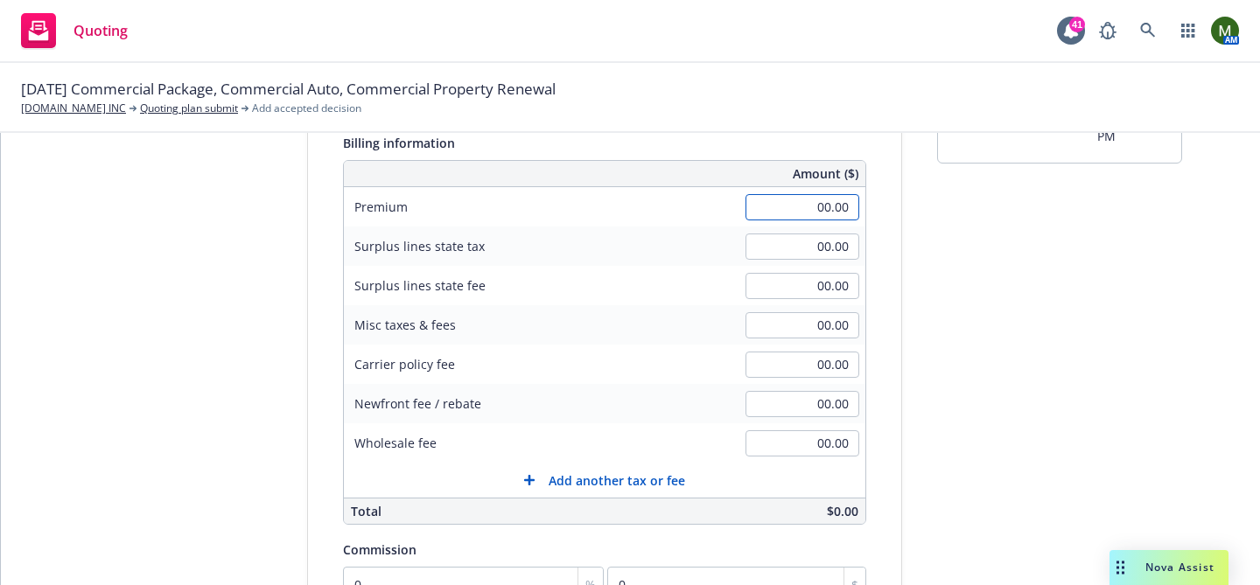
click at [803, 213] on input "00.00" at bounding box center [802, 207] width 114 height 26
type input "70,311.00"
click at [950, 278] on div "submission Carrier Brown & Riding Insurance Services, Inc. Last updated [DATE] …" at bounding box center [1059, 409] width 245 height 895
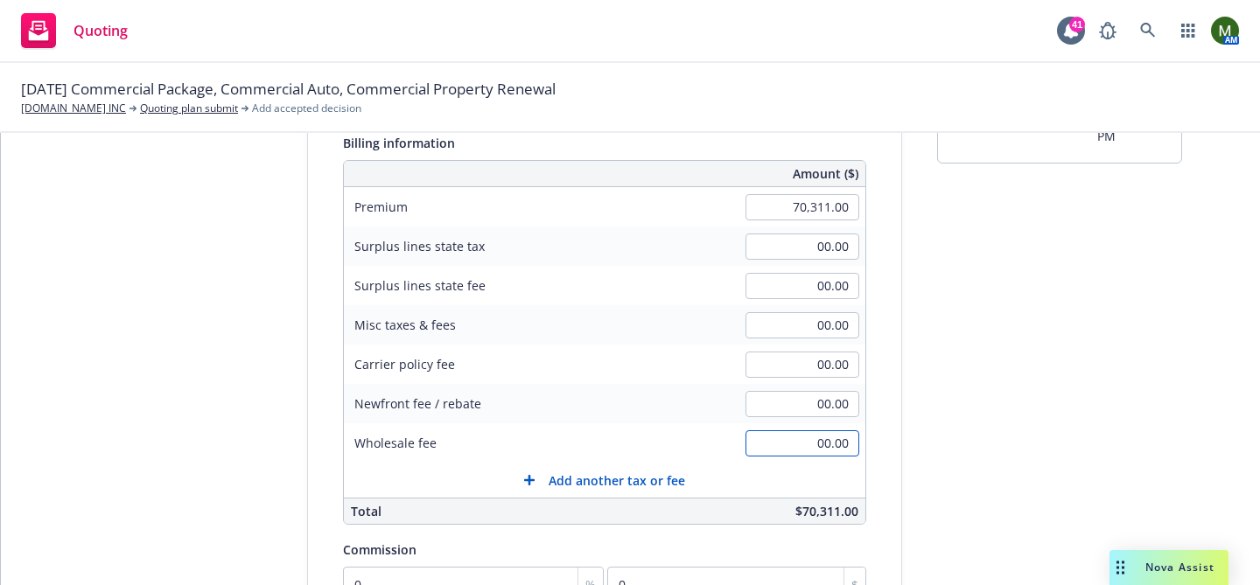
click at [769, 437] on input "00.00" at bounding box center [802, 443] width 114 height 26
type input "2,100.00"
click at [967, 482] on div "submission Carrier Brown & Riding Insurance Services, Inc. Last updated [DATE] …" at bounding box center [1059, 409] width 245 height 895
click at [797, 336] on input "00.00" at bounding box center [802, 325] width 114 height 26
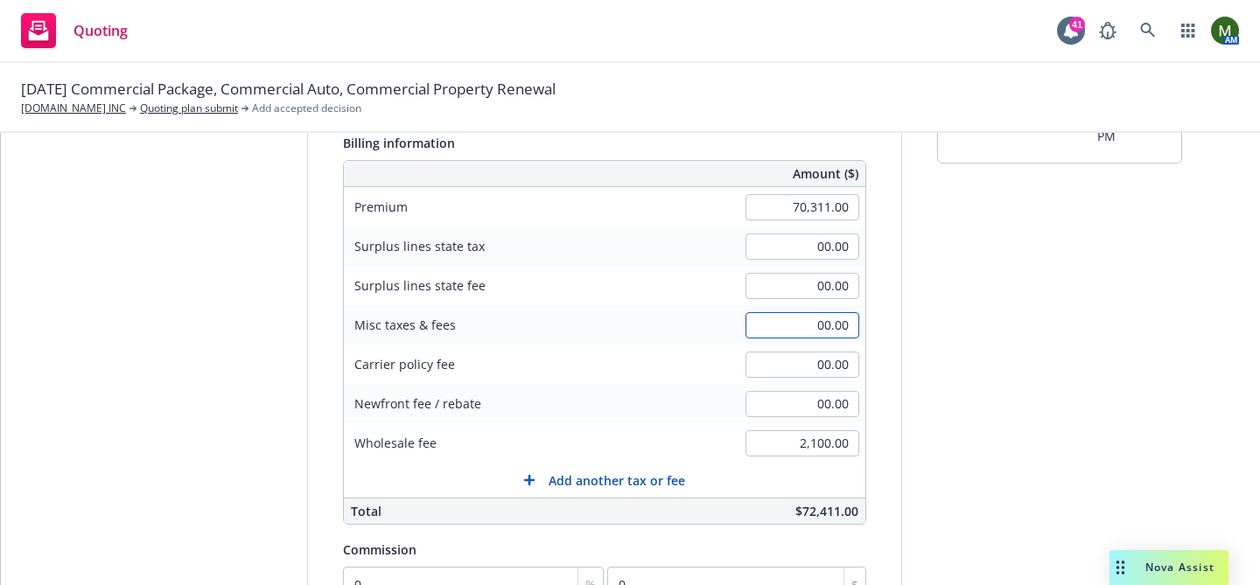
click at [797, 336] on input "00.00" at bounding box center [802, 325] width 114 height 26
type input "5,095.00"
click at [976, 385] on div "submission Carrier Brown & Riding Insurance Services, Inc. Last updated [DATE] …" at bounding box center [1059, 409] width 245 height 895
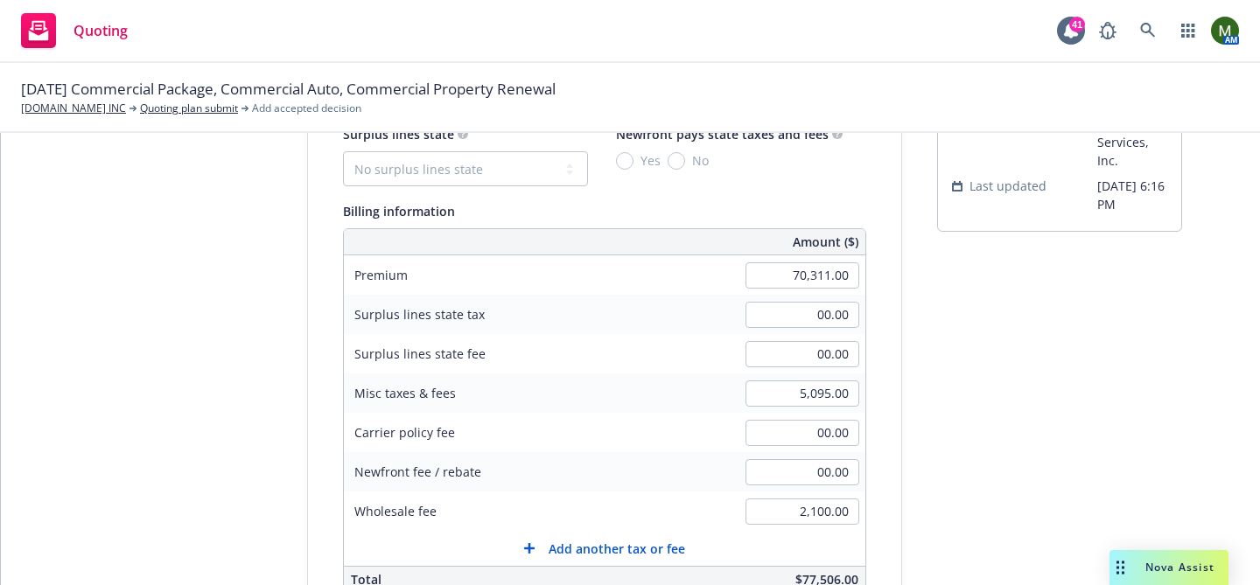
scroll to position [122, 0]
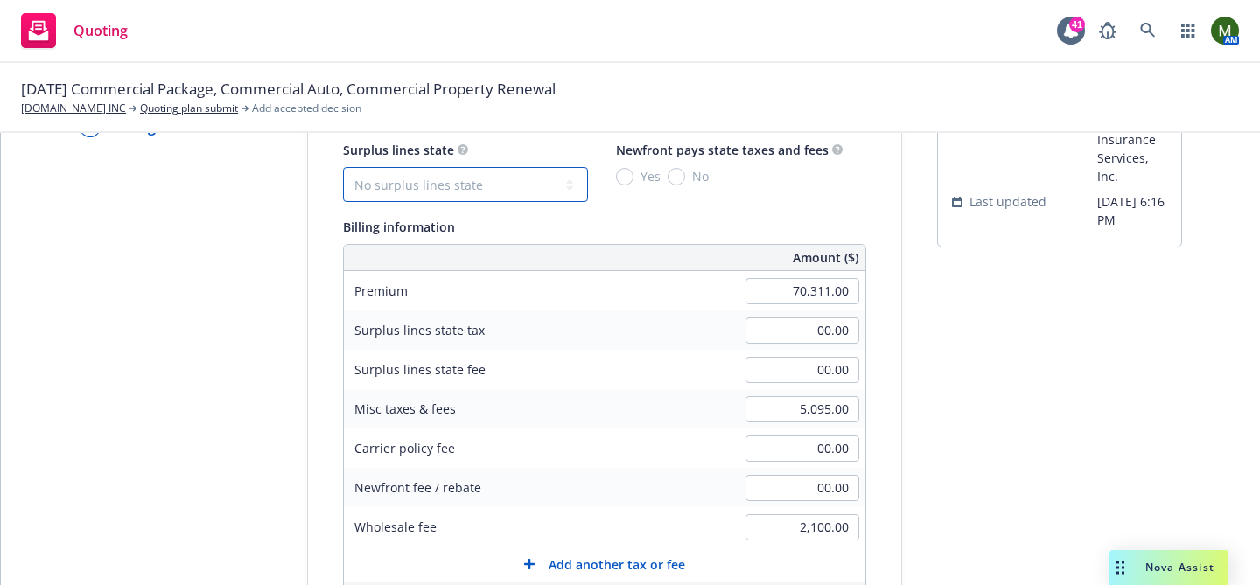
click at [430, 179] on select "No surplus lines state [US_STATE] [US_STATE] [US_STATE] [US_STATE] [US_STATE] […" at bounding box center [465, 184] width 245 height 35
select select "CA"
click at [343, 167] on select "No surplus lines state [US_STATE] [US_STATE] [US_STATE] [US_STATE] [US_STATE] […" at bounding box center [465, 184] width 245 height 35
type input "2,109.33"
type input "126.56"
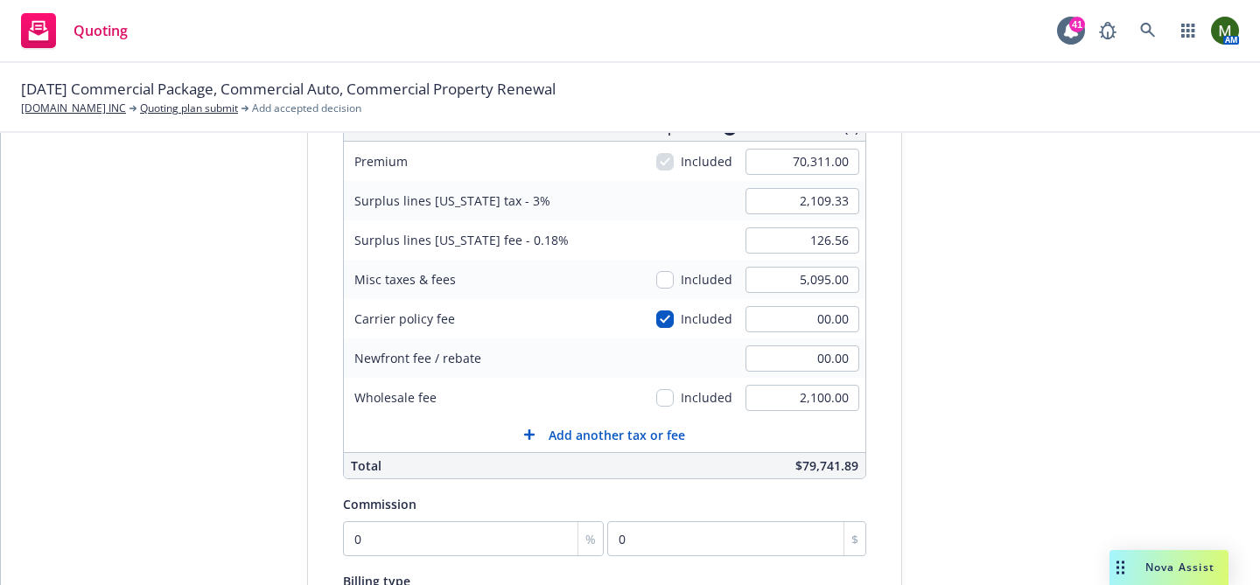
scroll to position [283, 0]
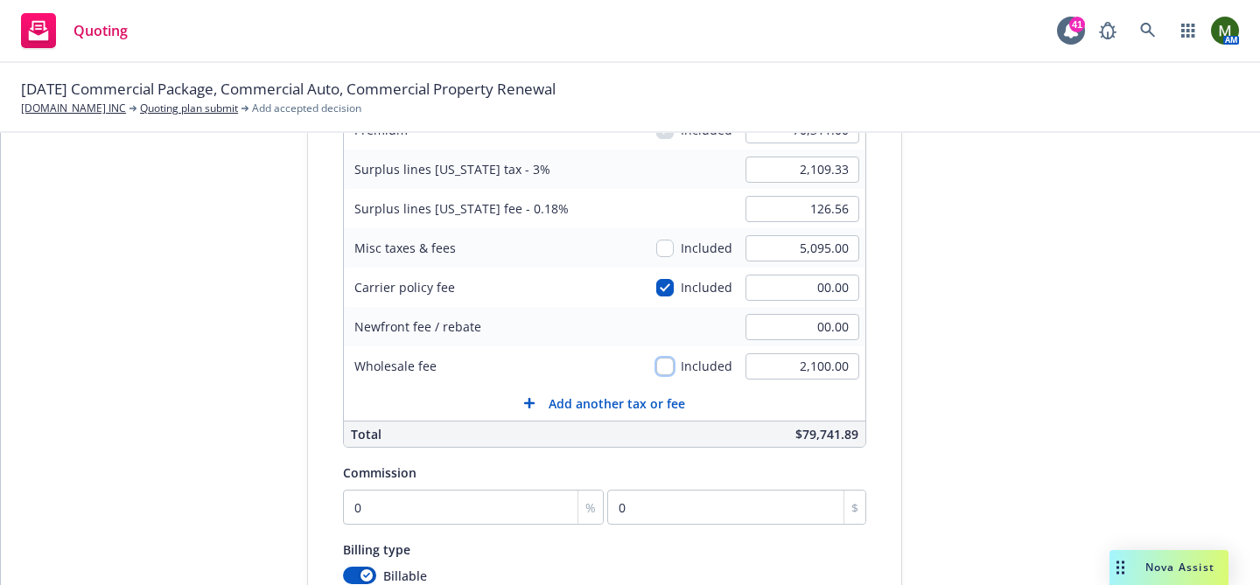
click at [666, 367] on input "checkbox" at bounding box center [664, 366] width 17 height 17
checkbox input "true"
type input "2,172.33"
type input "130.34"
click at [669, 248] on input "checkbox" at bounding box center [664, 248] width 17 height 17
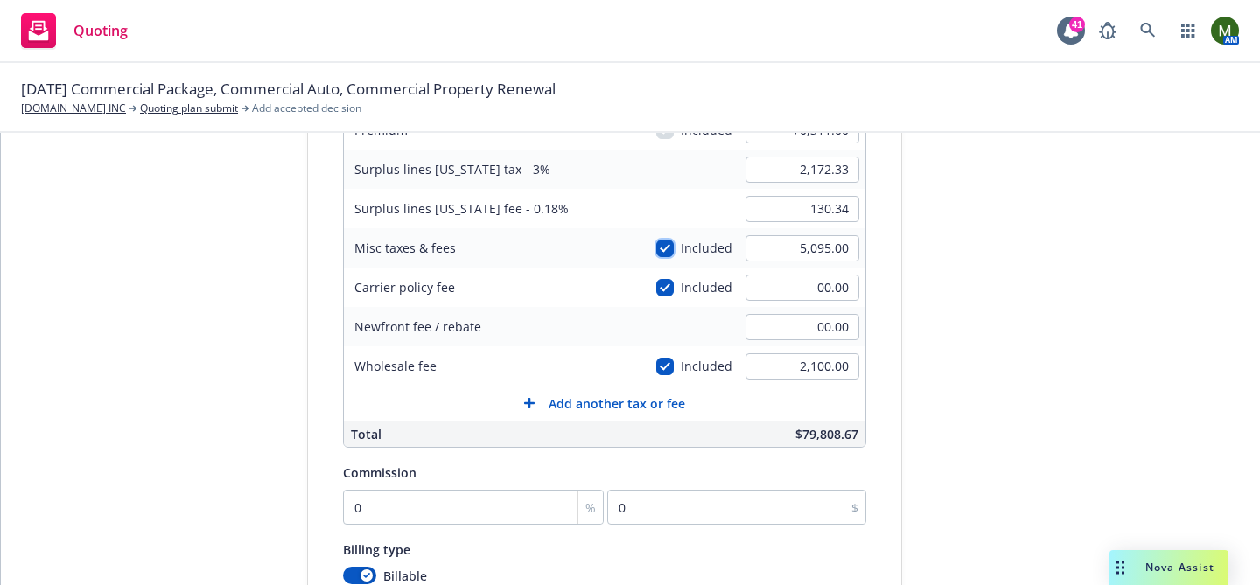
checkbox input "true"
type input "2,325.18"
type input "139.51"
click at [666, 295] on input "checkbox" at bounding box center [664, 287] width 17 height 17
checkbox input "false"
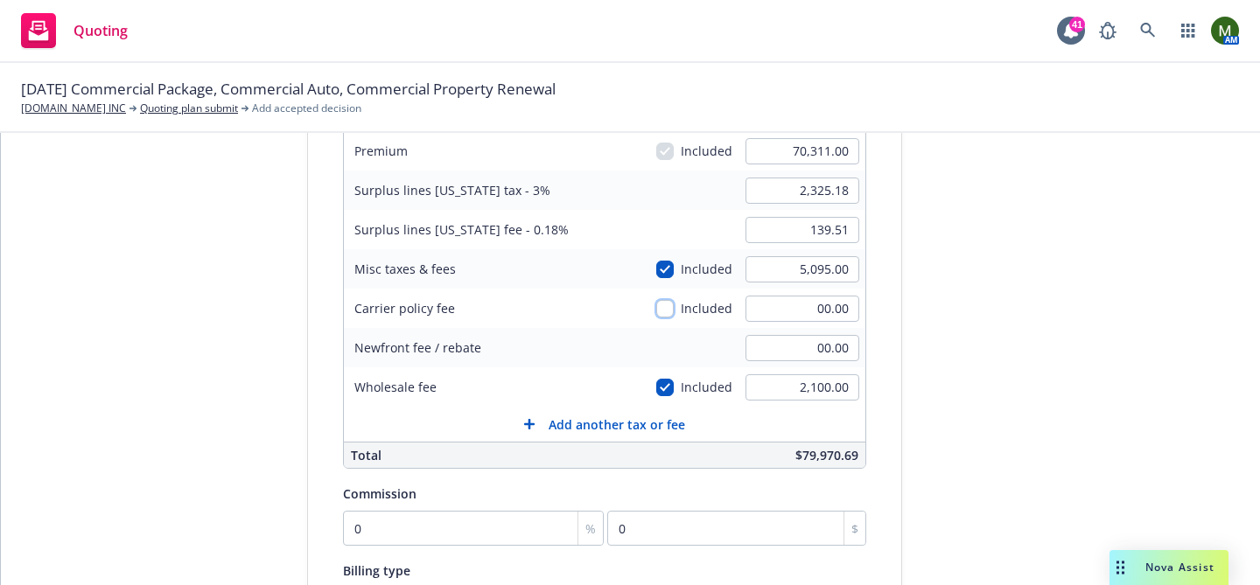
scroll to position [258, 0]
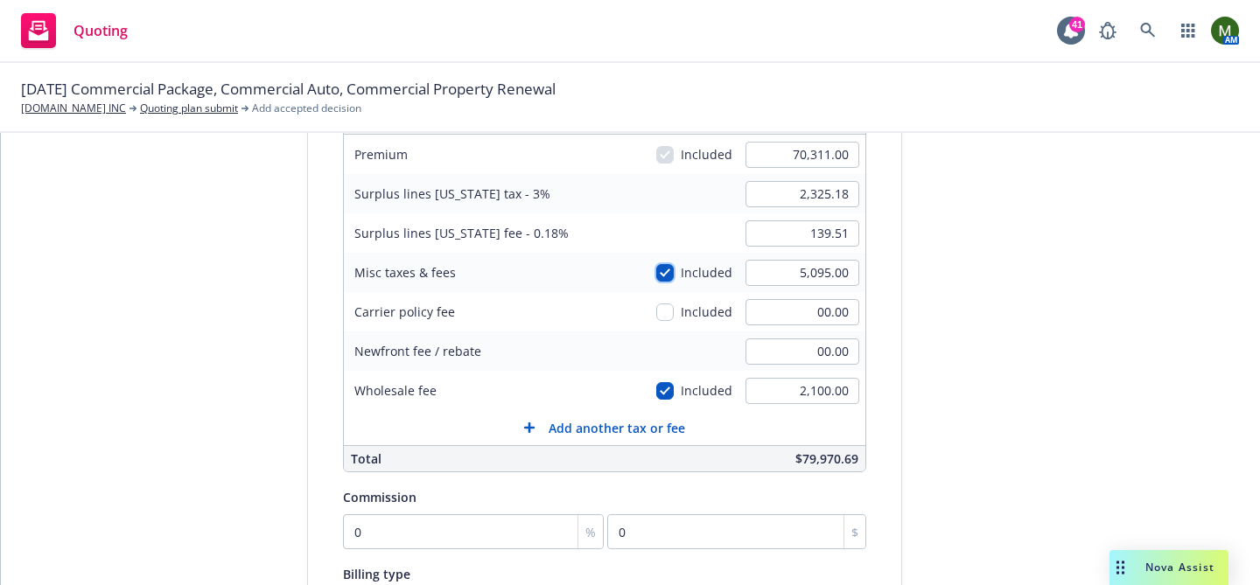
click at [662, 265] on input "checkbox" at bounding box center [664, 272] width 17 height 17
checkbox input "false"
type input "2,172.33"
type input "130.34"
click at [671, 266] on input "checkbox" at bounding box center [664, 272] width 17 height 17
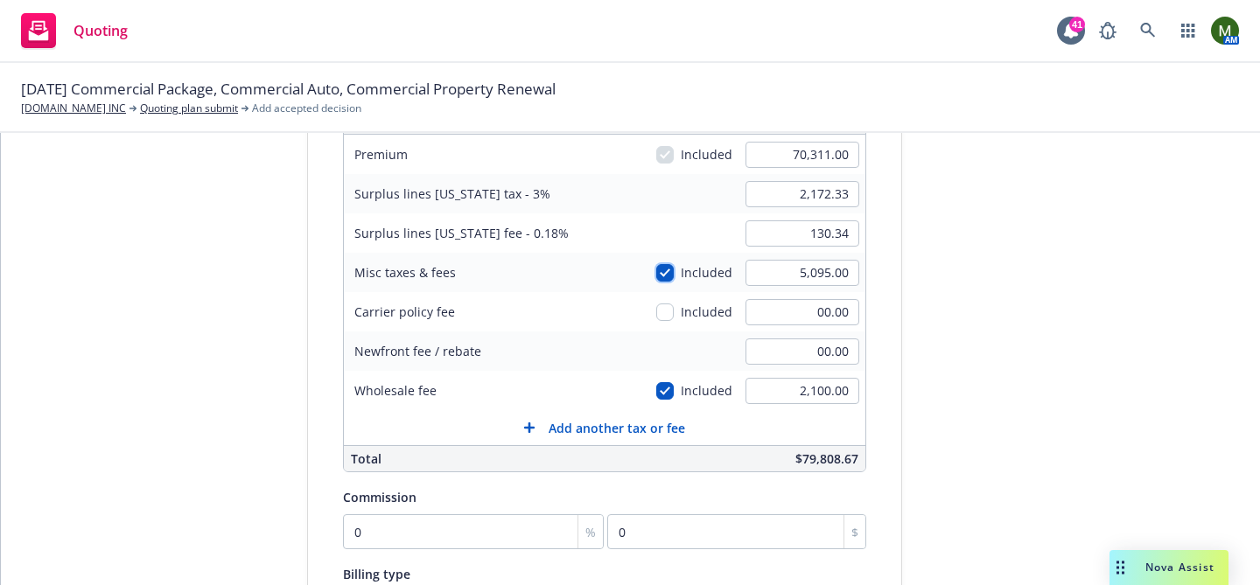
checkbox input "true"
type input "2,325.18"
type input "139.51"
click at [672, 388] on input "checkbox" at bounding box center [664, 390] width 17 height 17
checkbox input "false"
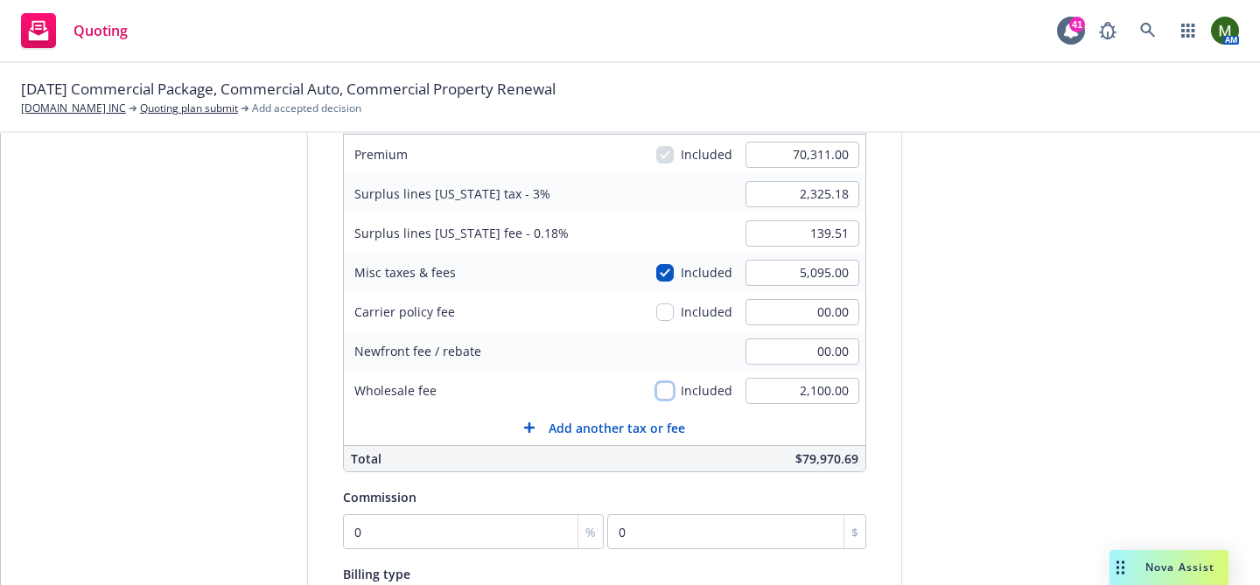
type input "2,262.18"
type input "135.73"
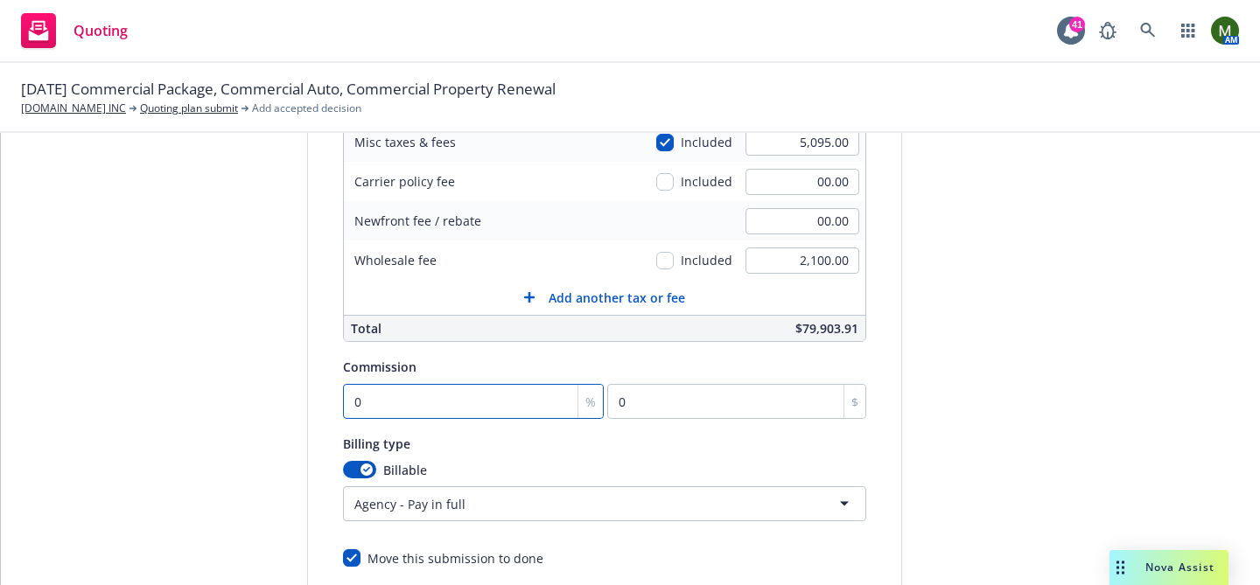
click at [517, 391] on input "0" at bounding box center [474, 401] width 262 height 35
type input "7"
type input "4921.77"
type input "7.5"
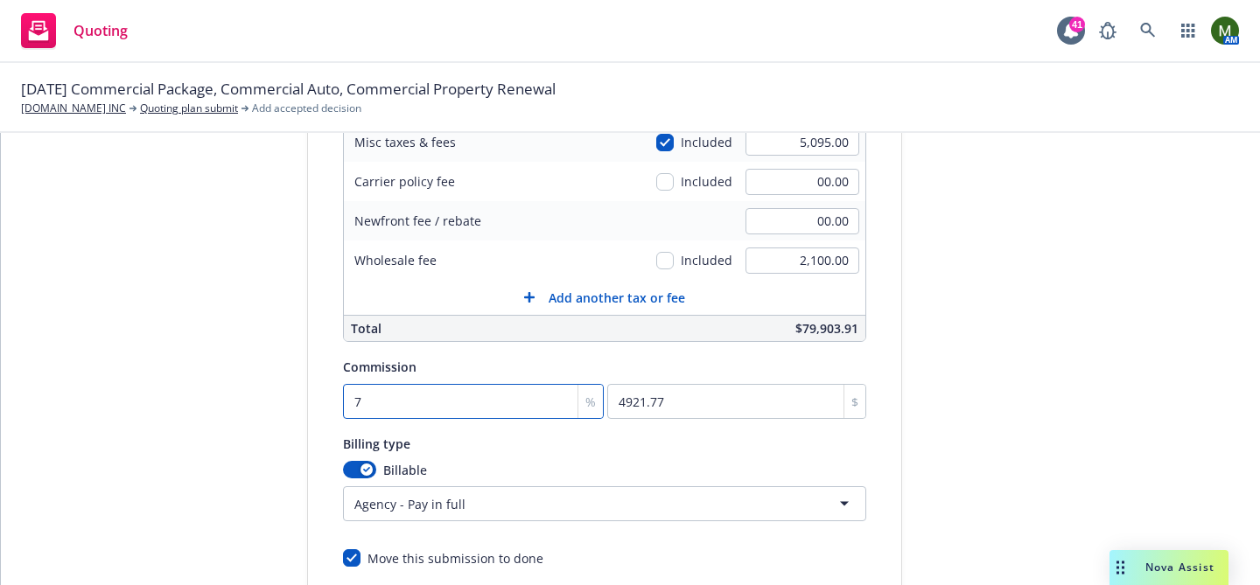
type input "5273.33"
type input "7.5"
click at [252, 434] on div "Quote initiation Coverage selection 3 Billing info" at bounding box center [176, 227] width 192 height 895
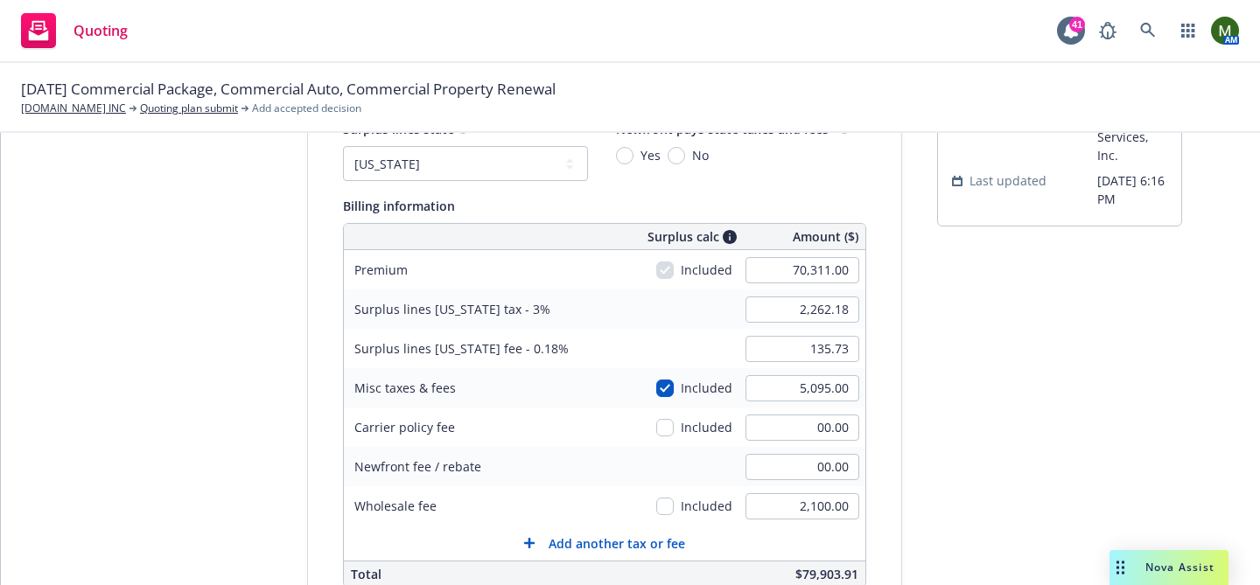
scroll to position [85, 0]
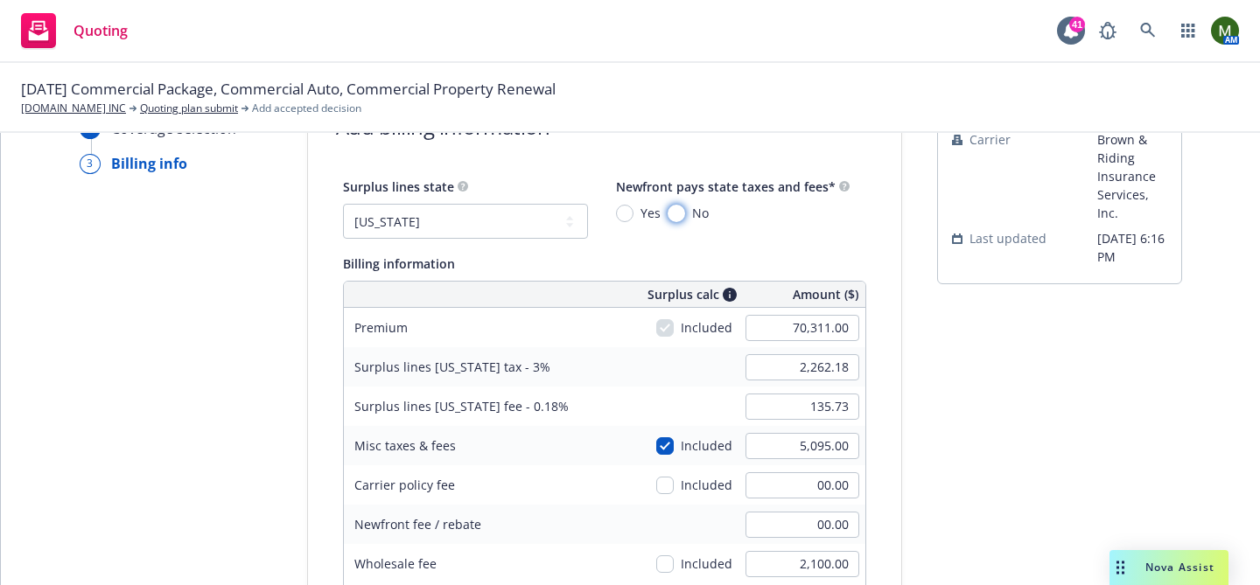
click at [672, 205] on input "No" at bounding box center [676, 213] width 17 height 17
radio input "true"
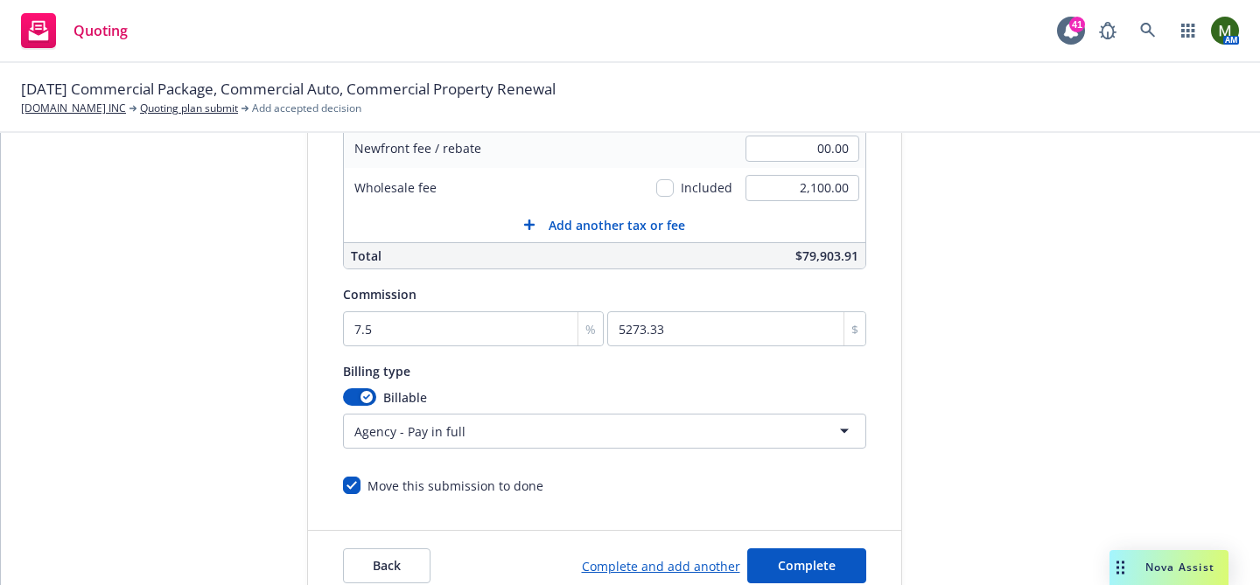
scroll to position [513, 0]
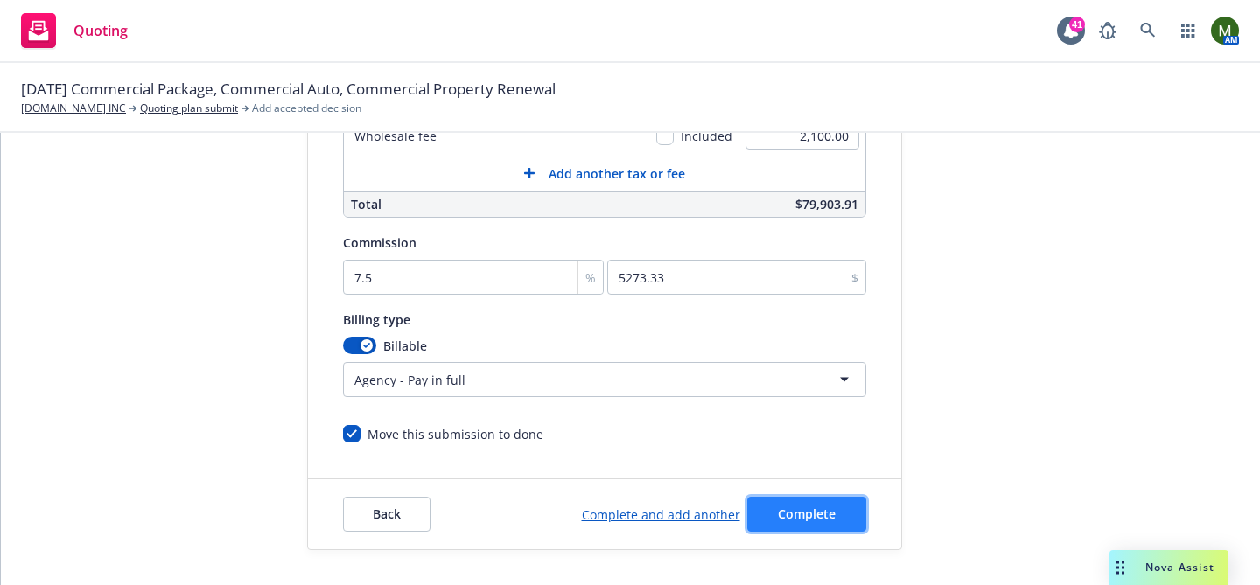
click at [787, 507] on span "Complete" at bounding box center [807, 514] width 58 height 17
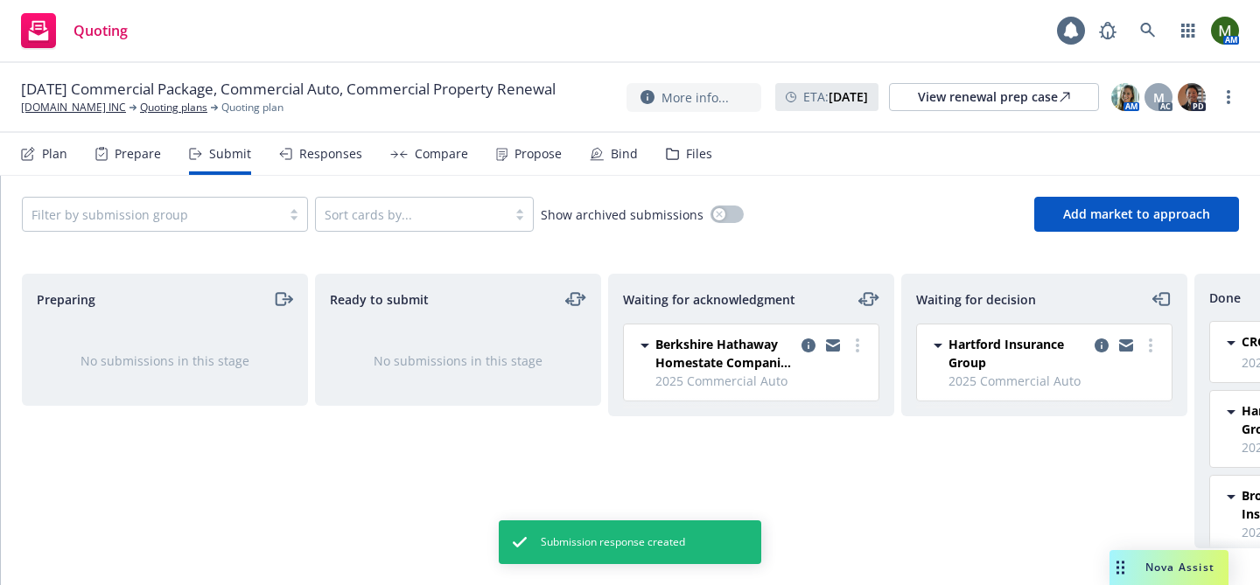
click at [531, 158] on div "Propose" at bounding box center [537, 154] width 47 height 14
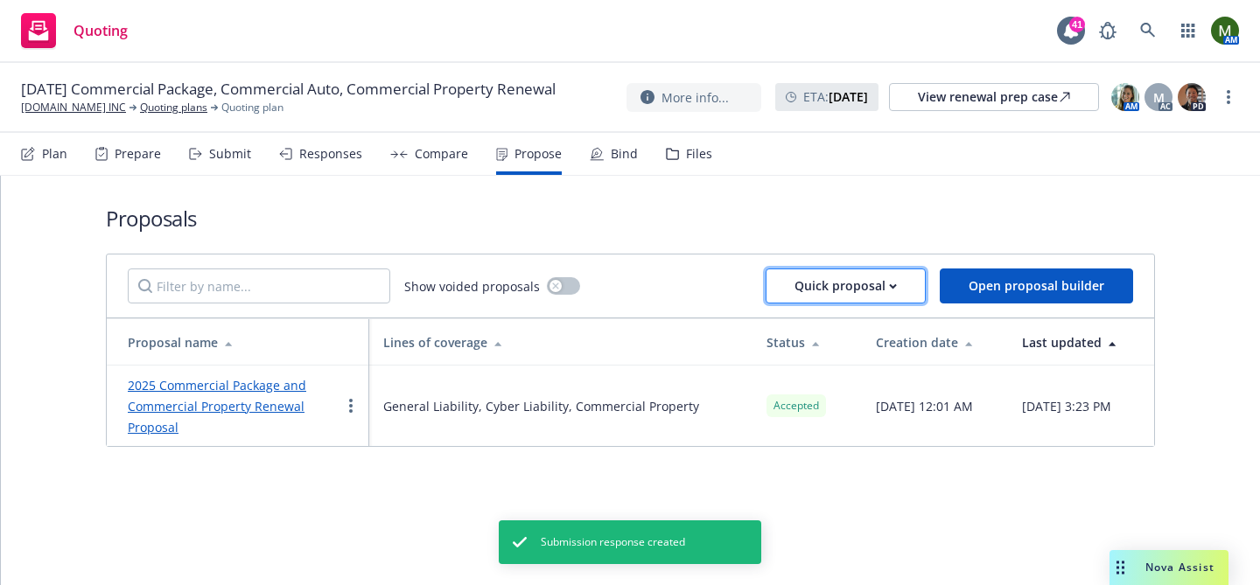
click at [896, 284] on icon "button" at bounding box center [893, 286] width 8 height 6
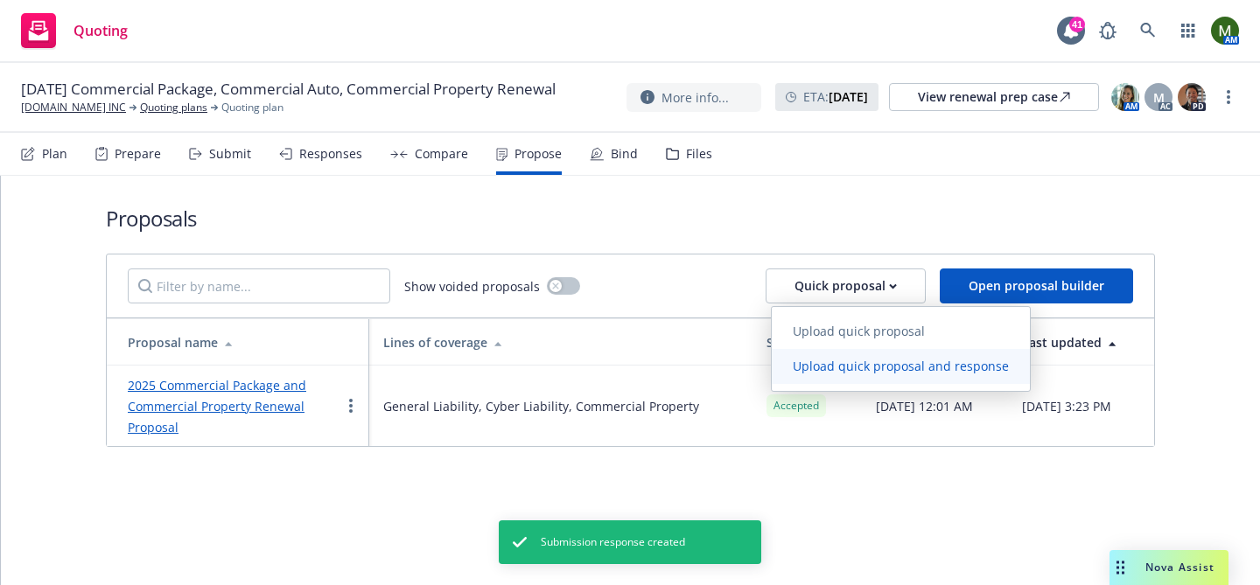
click at [876, 365] on span "Upload quick proposal and response" at bounding box center [901, 366] width 258 height 17
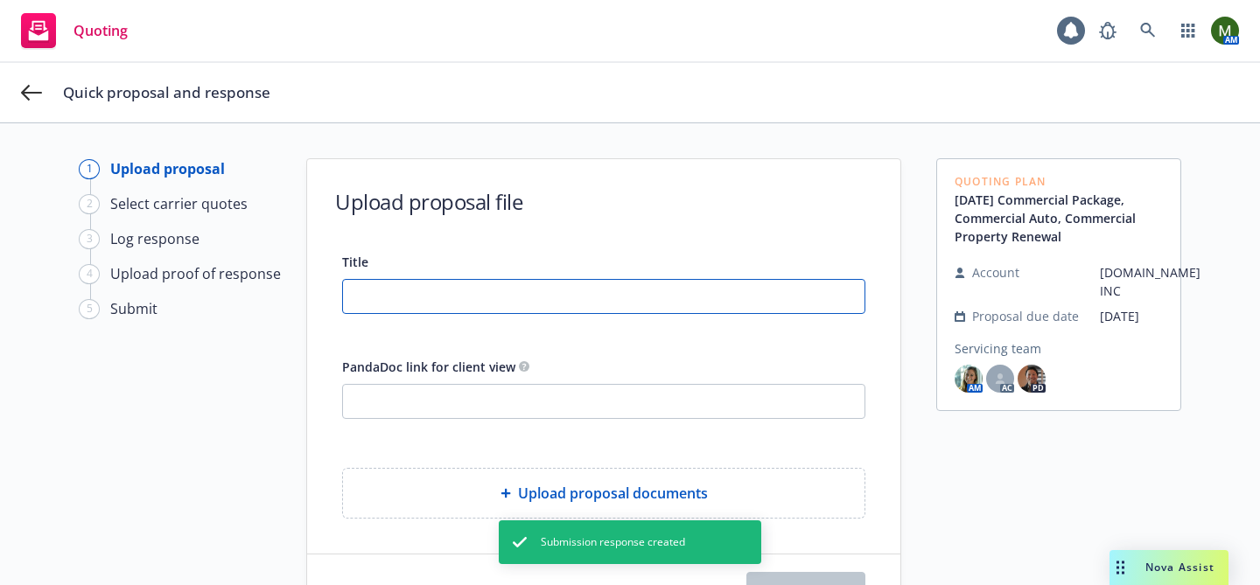
click at [547, 290] on input "Title" at bounding box center [603, 296] width 521 height 33
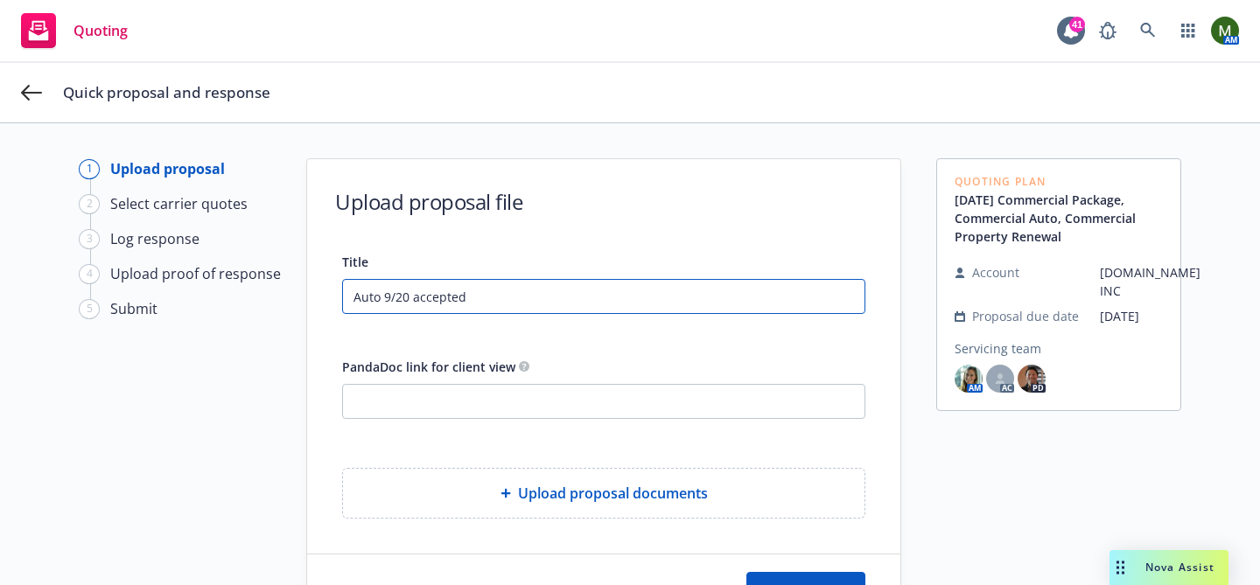
type input "Auto 9/20 accepted"
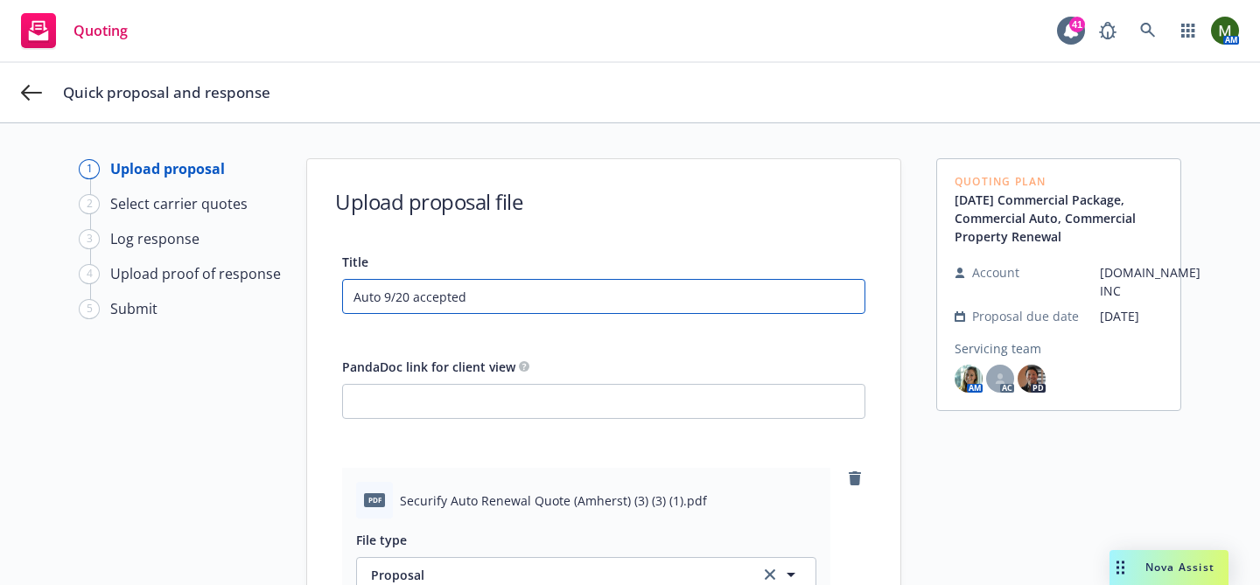
scroll to position [391, 0]
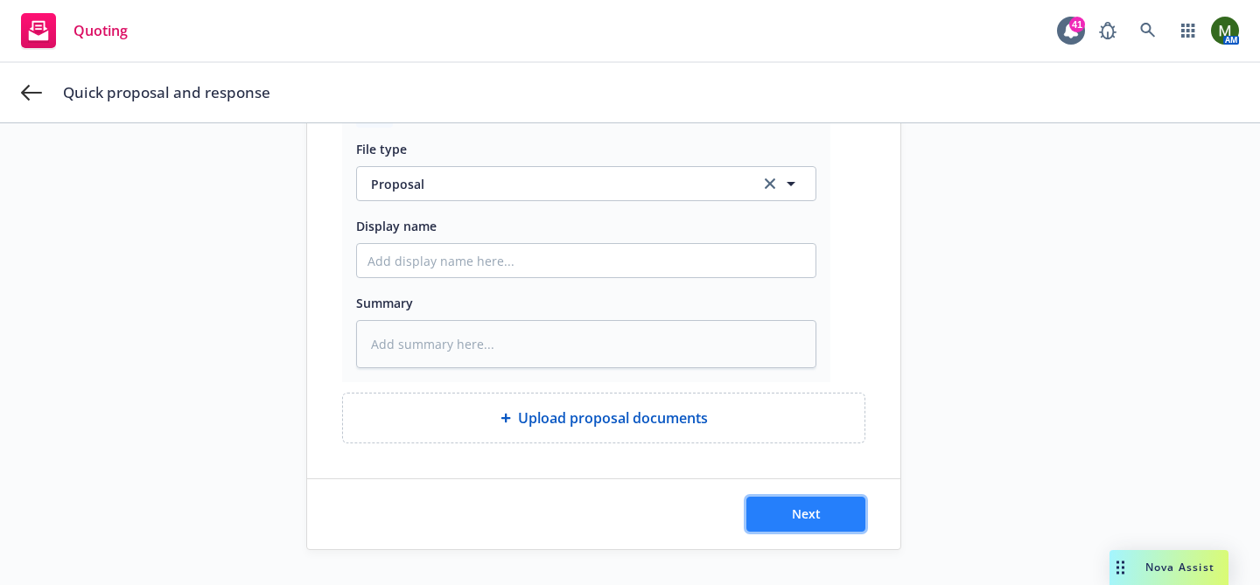
click at [759, 517] on button "Next" at bounding box center [805, 514] width 119 height 35
type textarea "x"
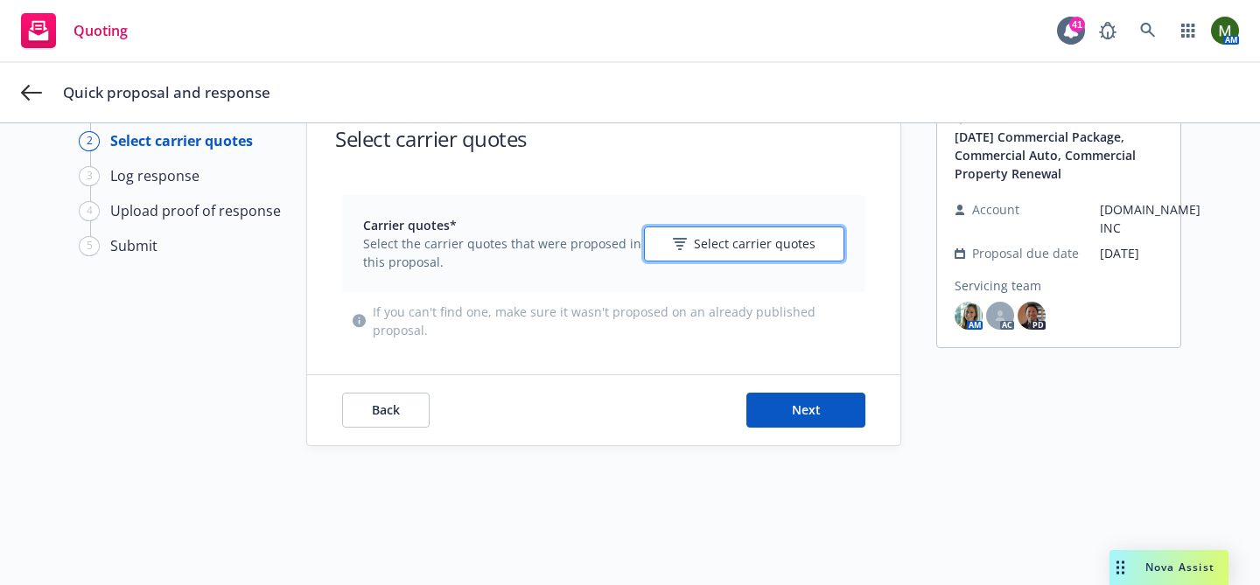
click at [812, 247] on span "Select carrier quotes" at bounding box center [755, 243] width 122 height 18
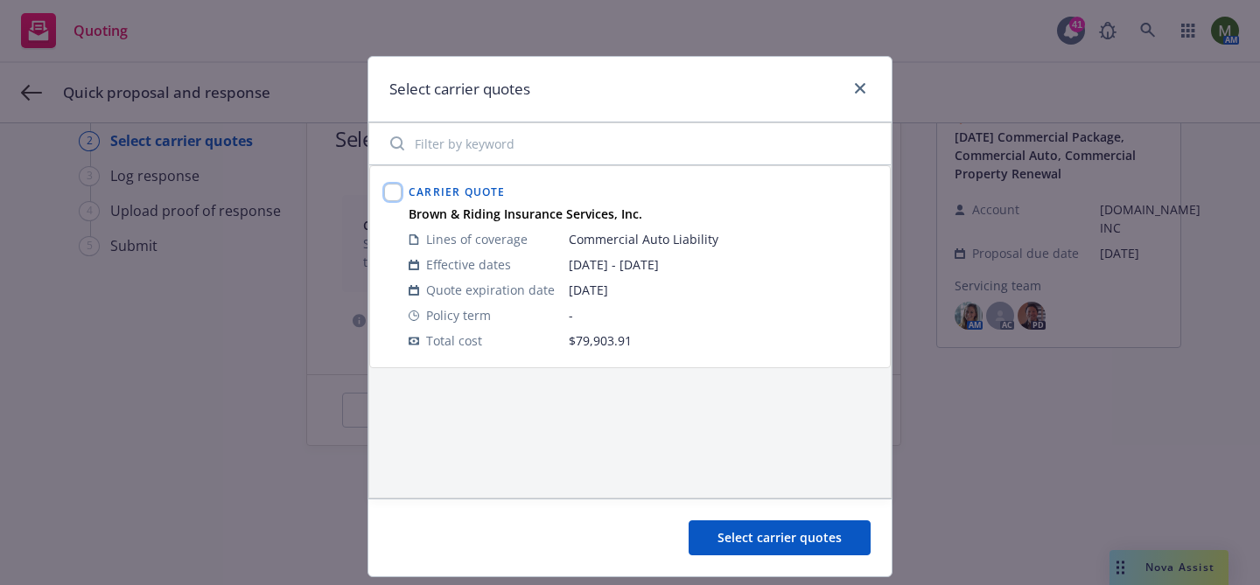
click at [393, 198] on input "checkbox" at bounding box center [392, 192] width 17 height 17
checkbox input "true"
click at [740, 541] on span "Select carrier quotes" at bounding box center [779, 537] width 124 height 17
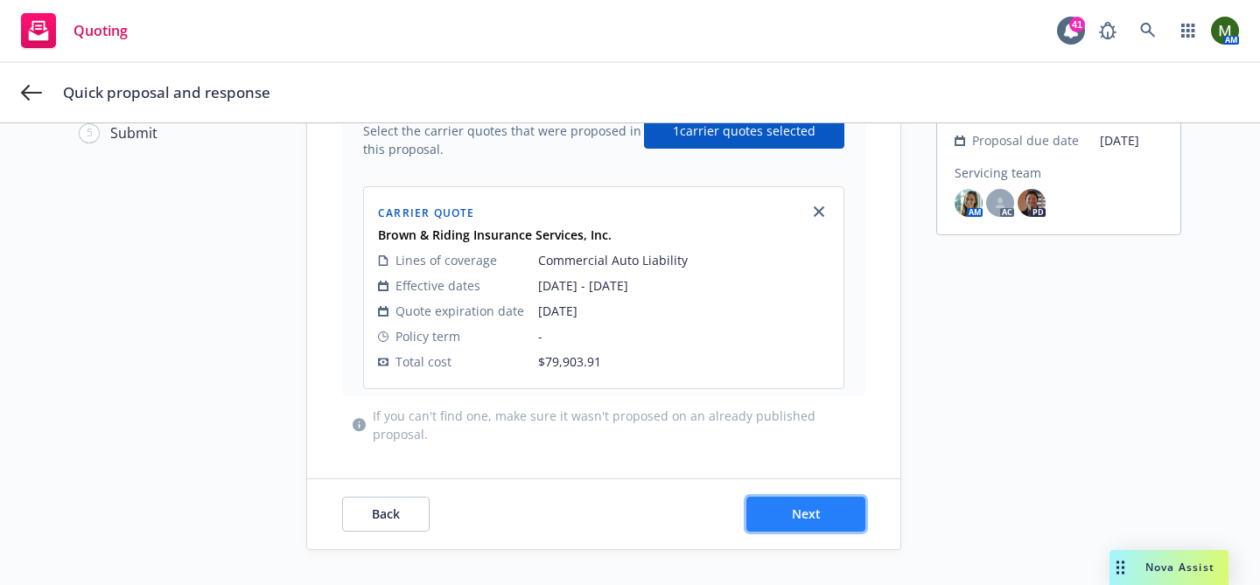
click at [815, 526] on button "Next" at bounding box center [805, 514] width 119 height 35
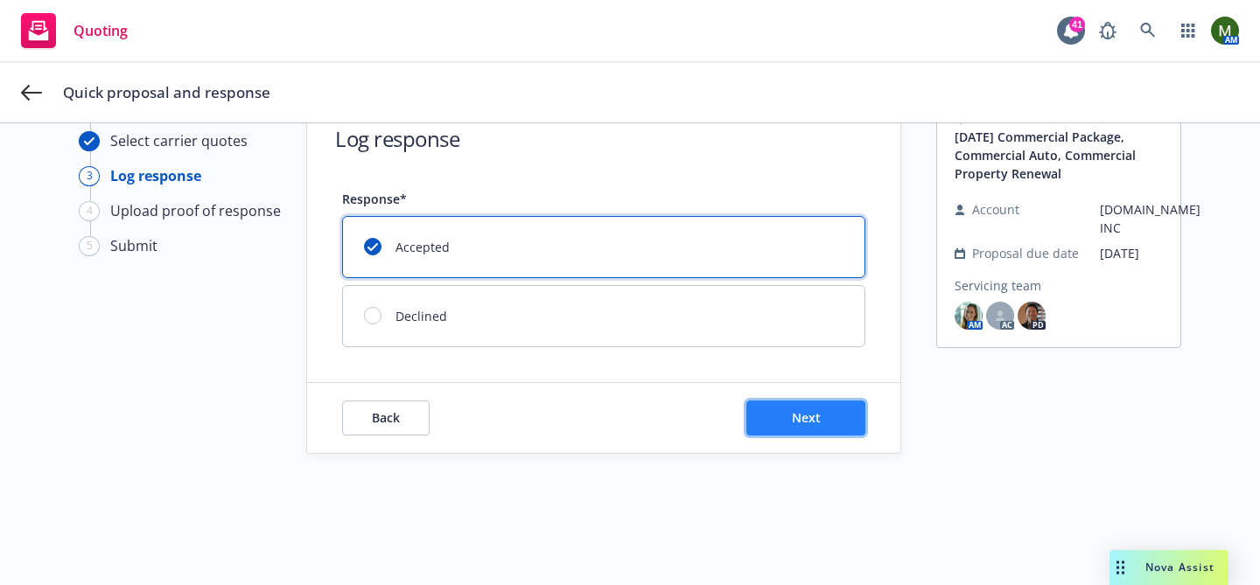
click at [792, 424] on span "Next" at bounding box center [806, 417] width 29 height 17
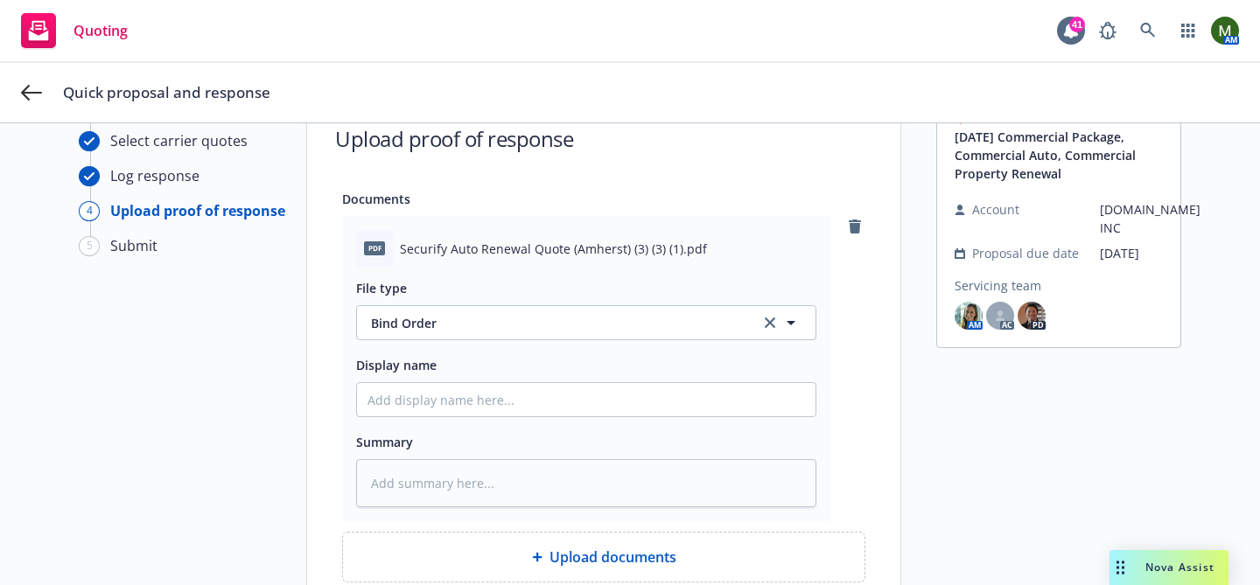
scroll to position [342, 0]
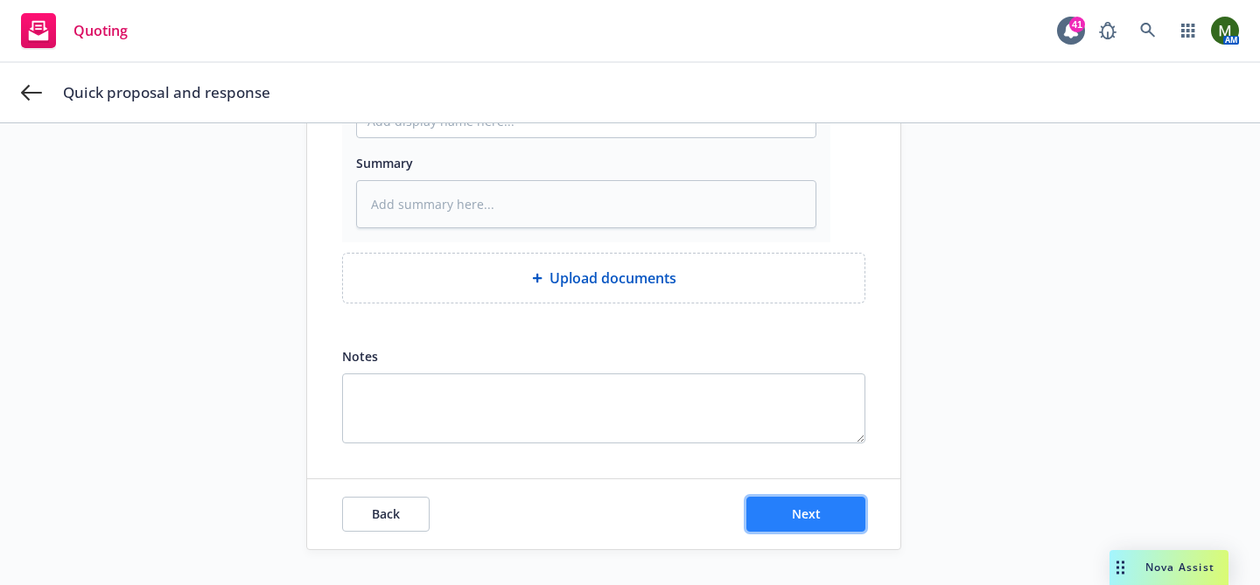
click at [778, 515] on button "Next" at bounding box center [805, 514] width 119 height 35
type textarea "x"
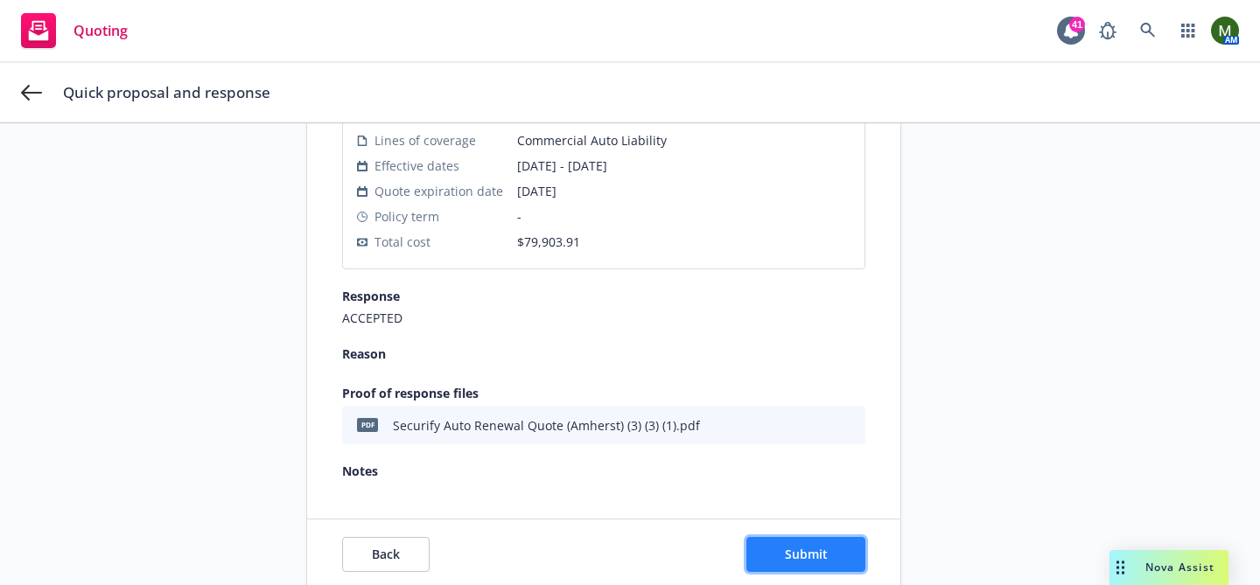
click at [810, 560] on span "Submit" at bounding box center [806, 554] width 43 height 17
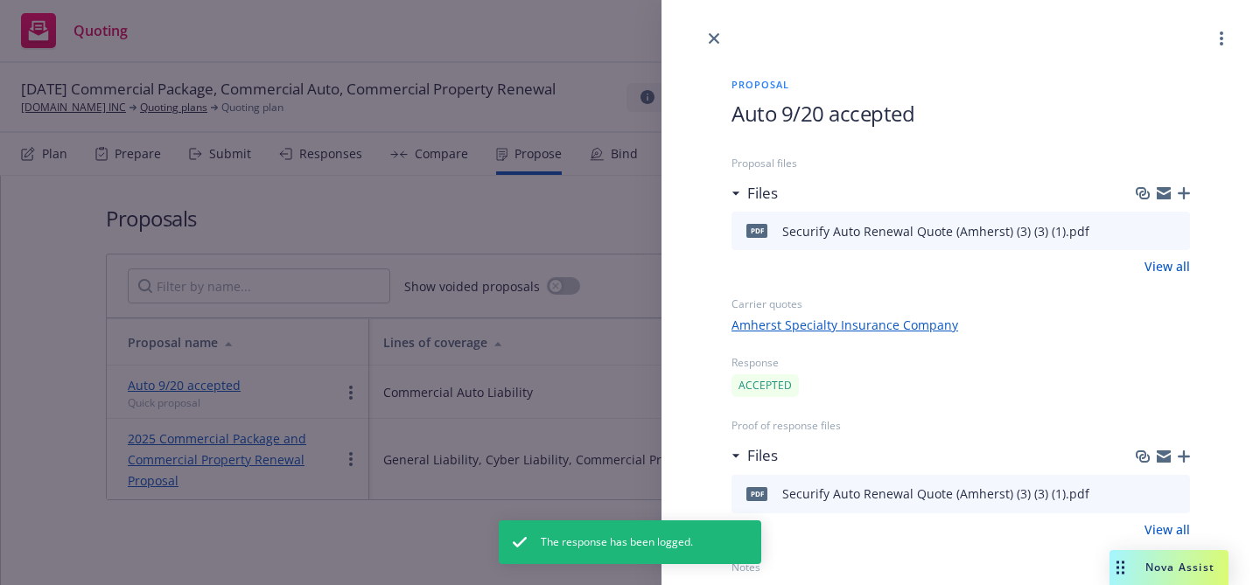
click at [717, 49] on div "Proposal Auto 9/20 accepted Proposal files Files pdf Securify Auto Renewal Quot…" at bounding box center [960, 314] width 514 height 530
click at [717, 42] on icon "close" at bounding box center [714, 38] width 10 height 10
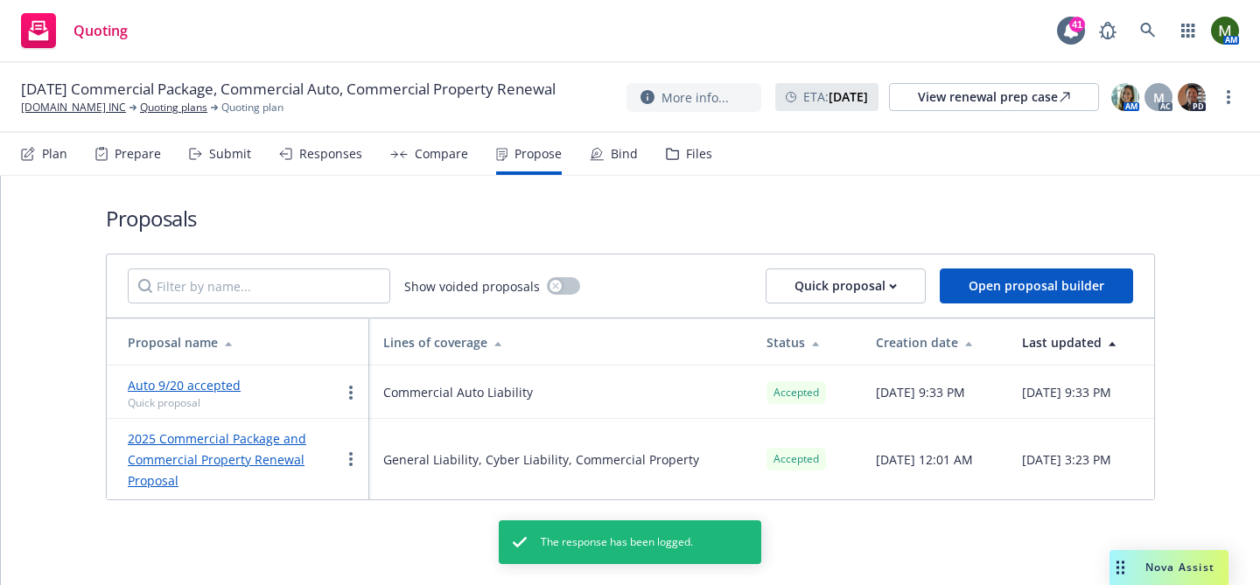
click at [615, 148] on div "Bind" at bounding box center [624, 154] width 27 height 14
